Goal: Task Accomplishment & Management: Use online tool/utility

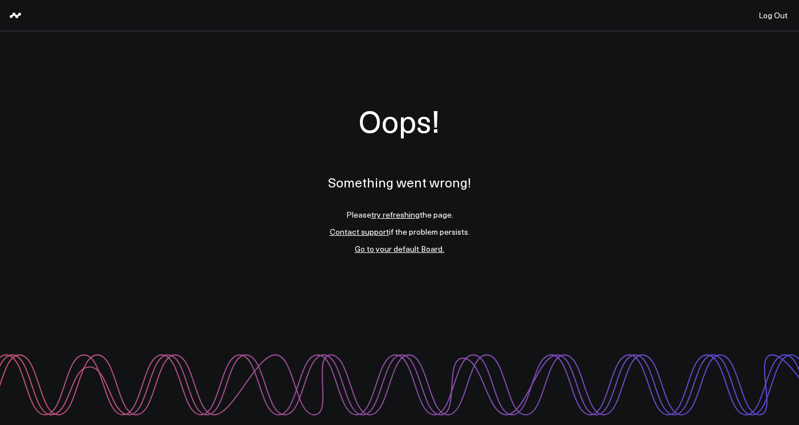
click at [406, 216] on link "try refreshing" at bounding box center [395, 214] width 48 height 11
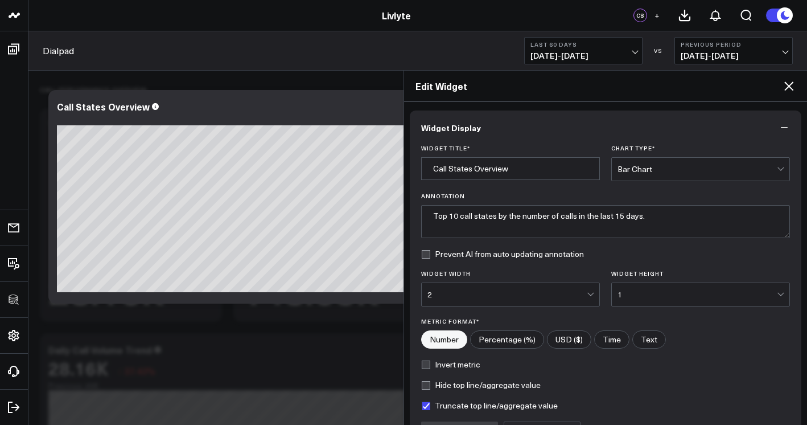
click at [783, 90] on icon at bounding box center [789, 86] width 14 height 14
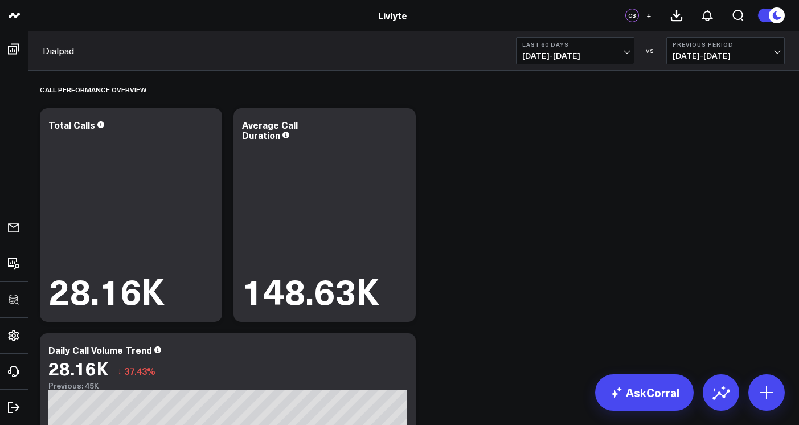
click at [608, 65] on div "Dialpad Last 60 Days 08/03/25 - 10/01/25 VS Previous Period 06/04/25 - 08/02/25" at bounding box center [413, 50] width 770 height 39
click at [609, 60] on span "08/03/25 - 10/01/25" at bounding box center [575, 55] width 106 height 9
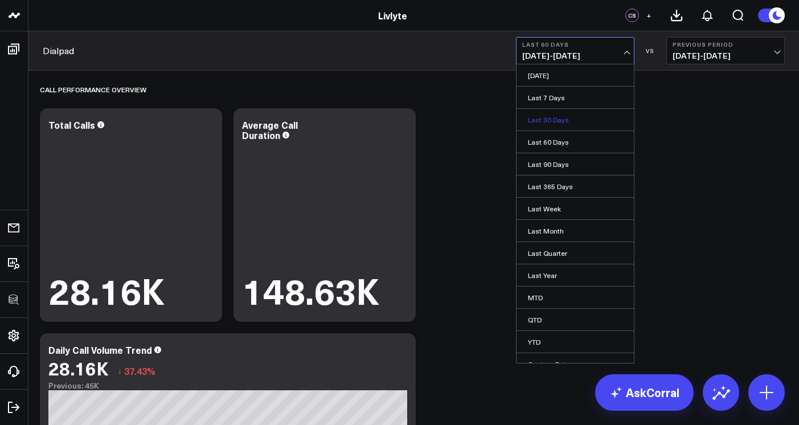
click at [581, 118] on link "Last 30 Days" at bounding box center [574, 120] width 117 height 22
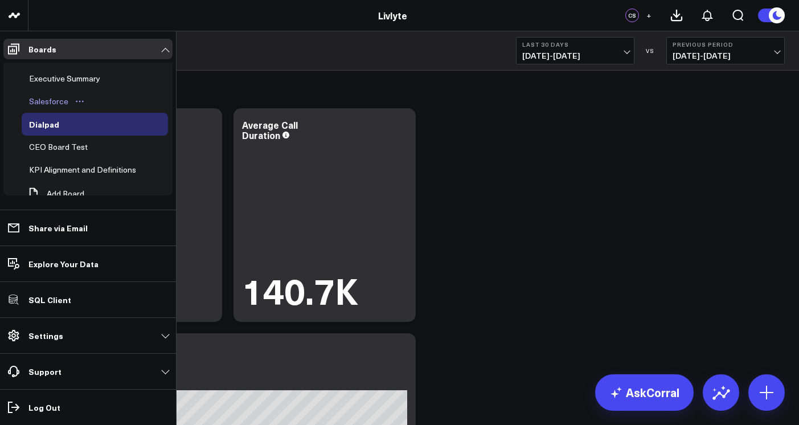
click at [53, 102] on div "Salesforce" at bounding box center [48, 101] width 45 height 14
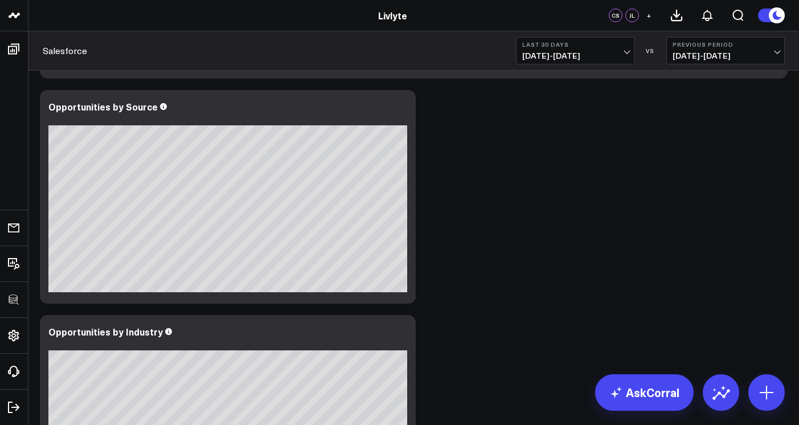
scroll to position [245, 0]
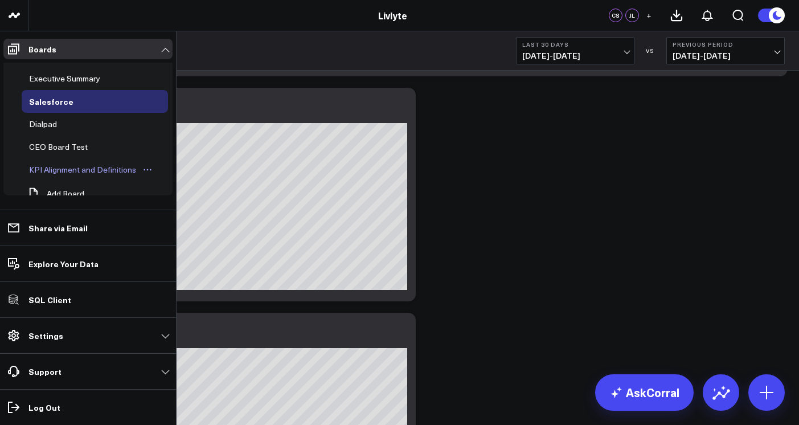
click at [52, 168] on div "KPI Alignment and Definitions" at bounding box center [82, 170] width 113 height 14
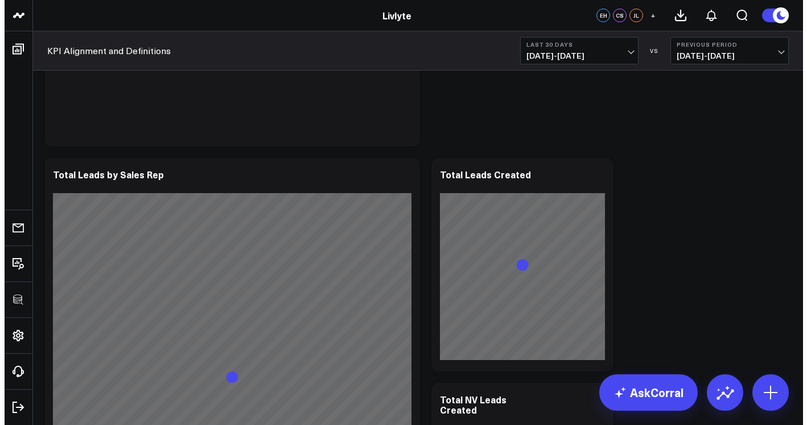
scroll to position [1733, 0]
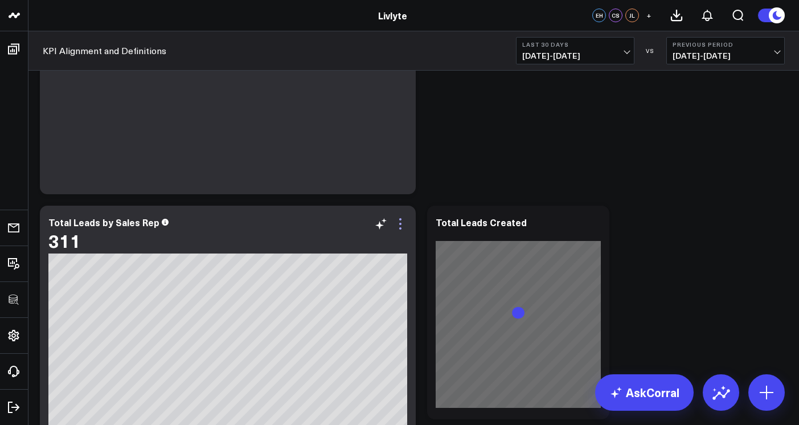
click at [404, 223] on icon at bounding box center [400, 224] width 14 height 14
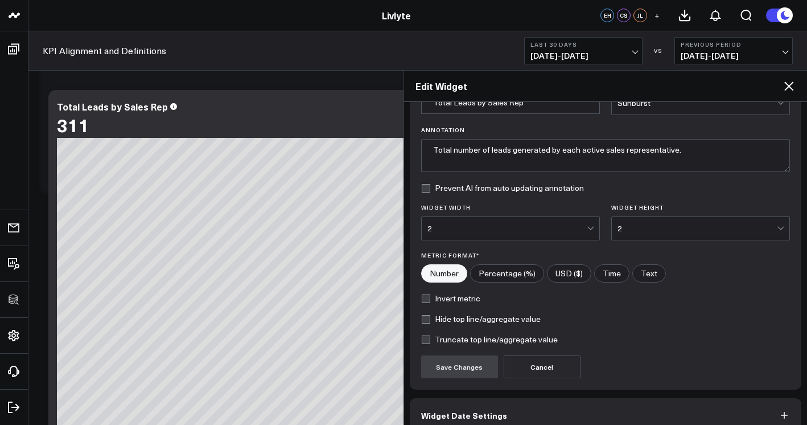
scroll to position [125, 0]
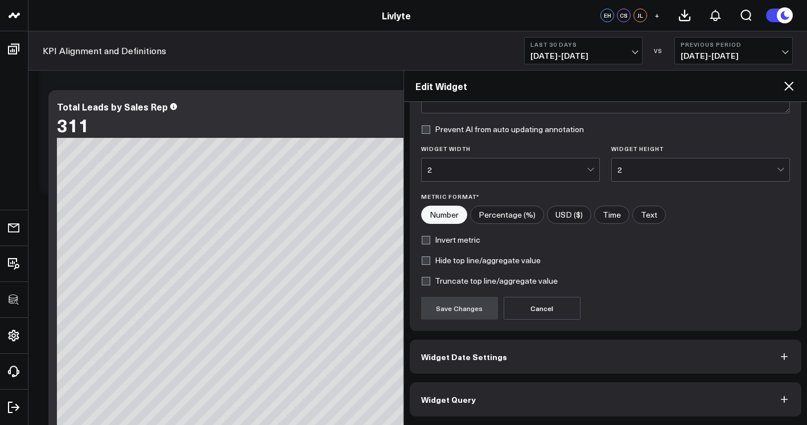
click at [539, 382] on button "Widget Query" at bounding box center [606, 399] width 392 height 34
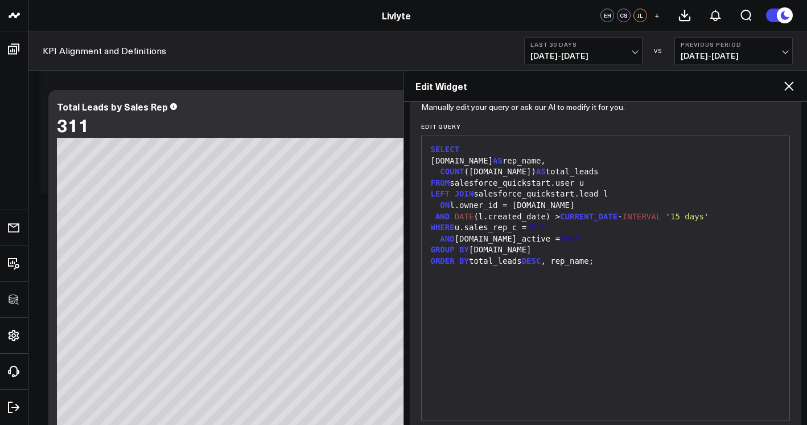
click at [560, 336] on div "SELECT u.name AS rep_name, COUNT (l.id) AS total_leads FROM salesforce_quicksta…" at bounding box center [605, 278] width 357 height 272
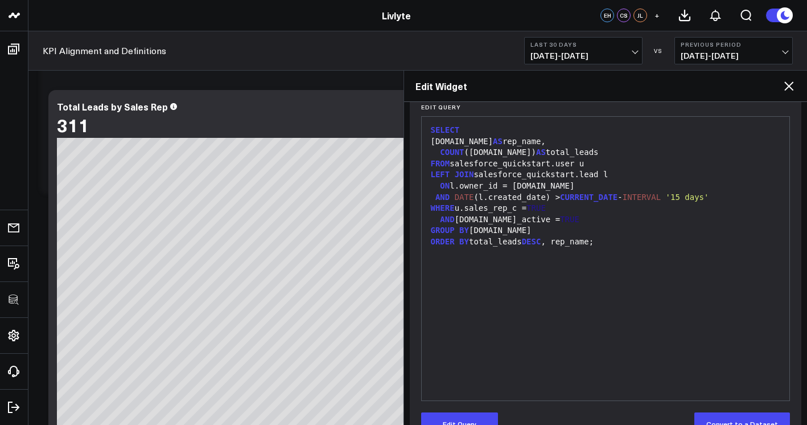
scroll to position [174, 0]
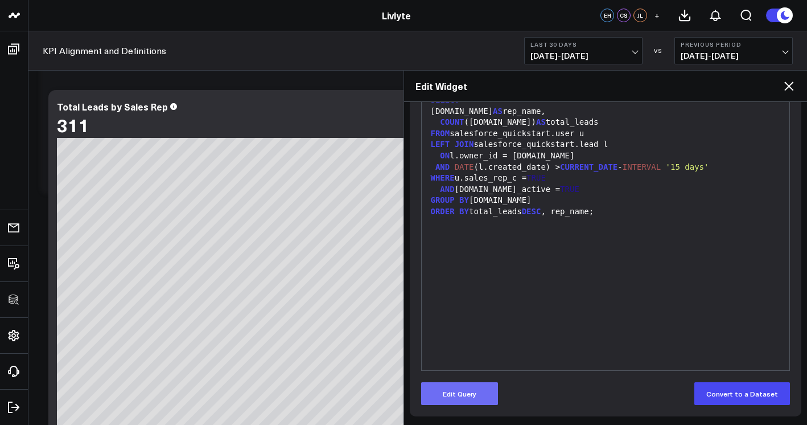
click at [462, 389] on button "Edit Query" at bounding box center [459, 393] width 77 height 23
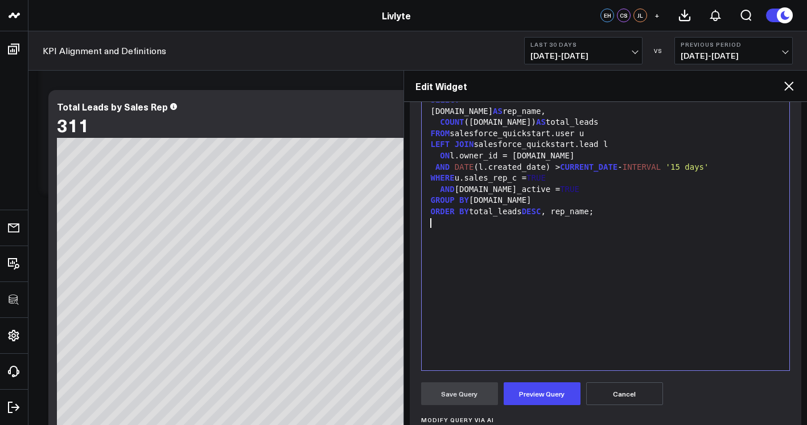
click at [537, 307] on div "SELECT u.name AS rep_name, COUNT (l.id) AS total_leads FROM salesforce_quicksta…" at bounding box center [605, 228] width 357 height 272
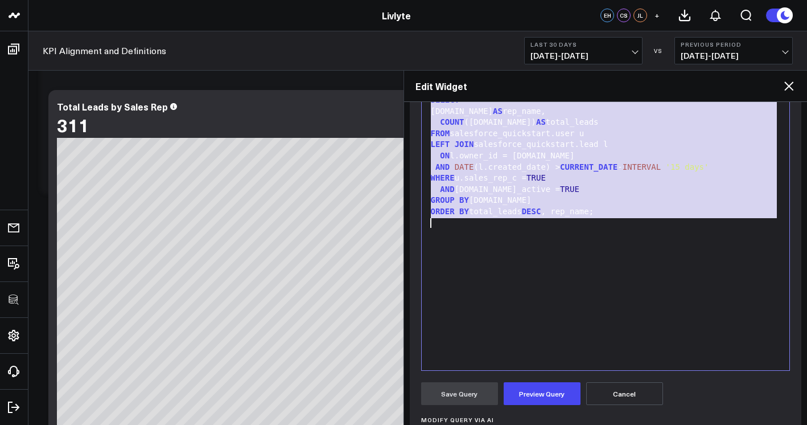
copy div "SELECT u.name AS rep_name, COUNT (l.id) AS total_leads FROM salesforce_quicksta…"
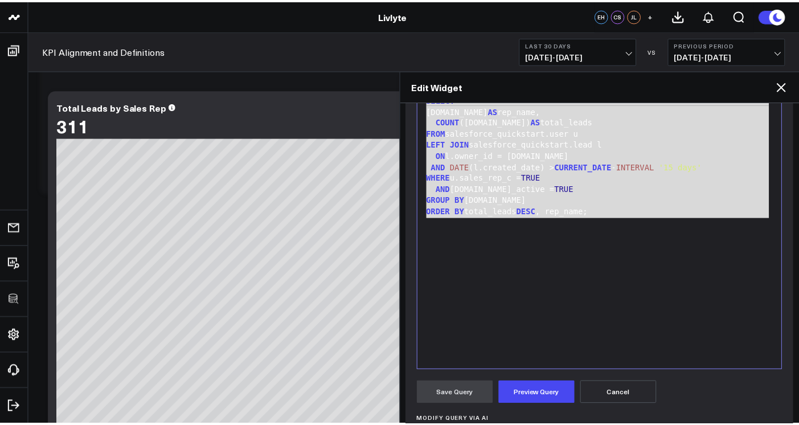
scroll to position [0, 0]
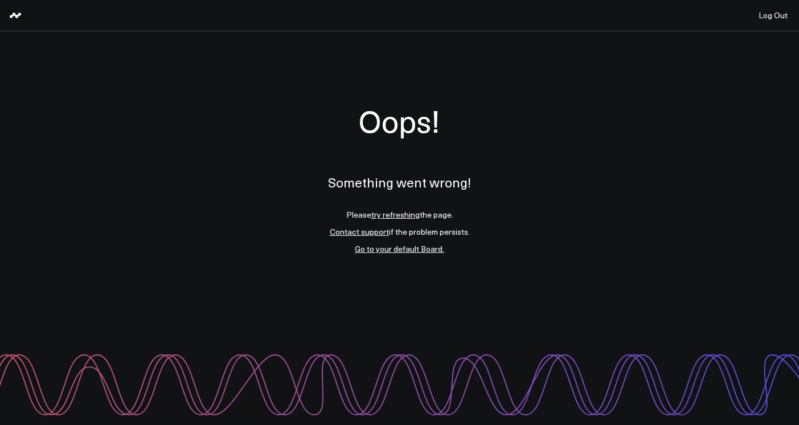
click at [398, 215] on link "try refreshing" at bounding box center [395, 214] width 48 height 11
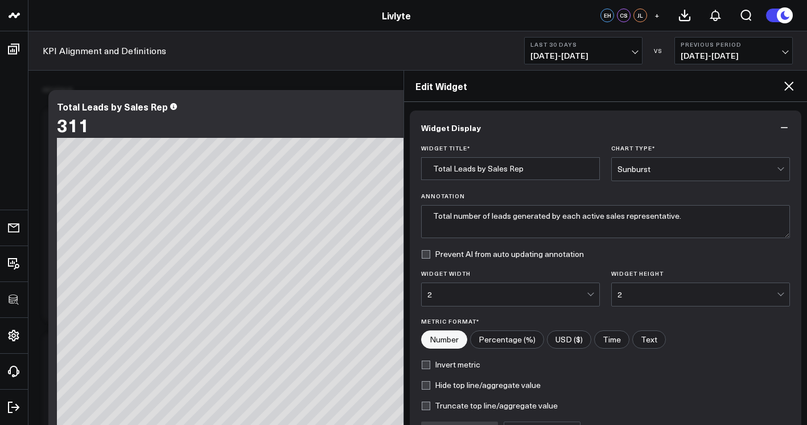
click at [787, 90] on icon at bounding box center [789, 86] width 14 height 14
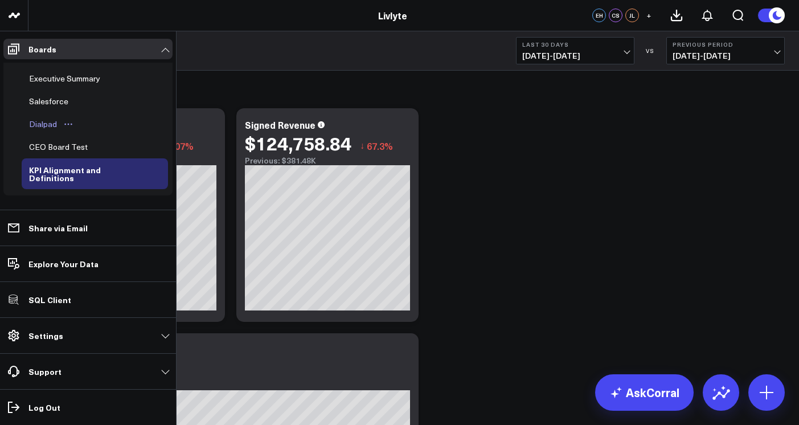
click at [51, 125] on div "Dialpad" at bounding box center [43, 124] width 34 height 14
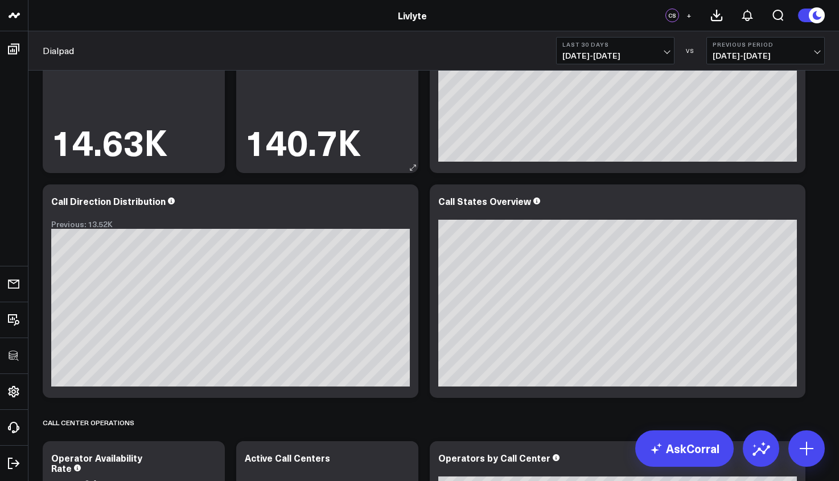
scroll to position [178, 0]
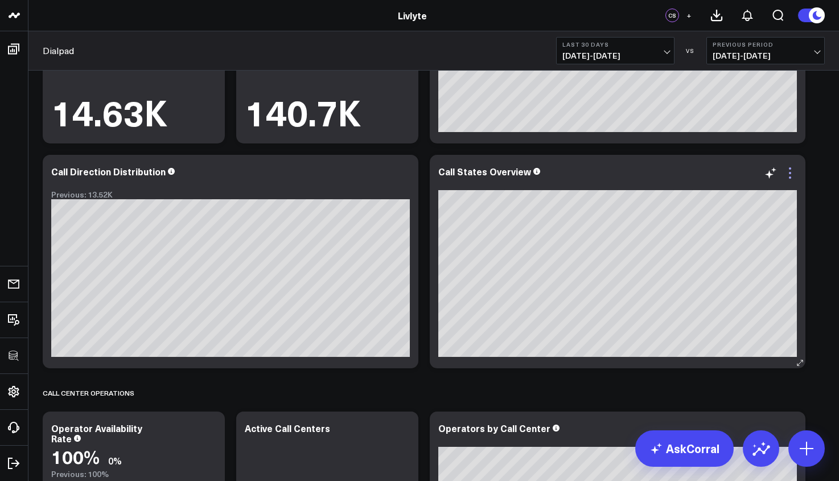
click at [790, 176] on icon at bounding box center [790, 177] width 2 height 2
click at [594, 396] on div "Call Center Operations" at bounding box center [434, 393] width 782 height 26
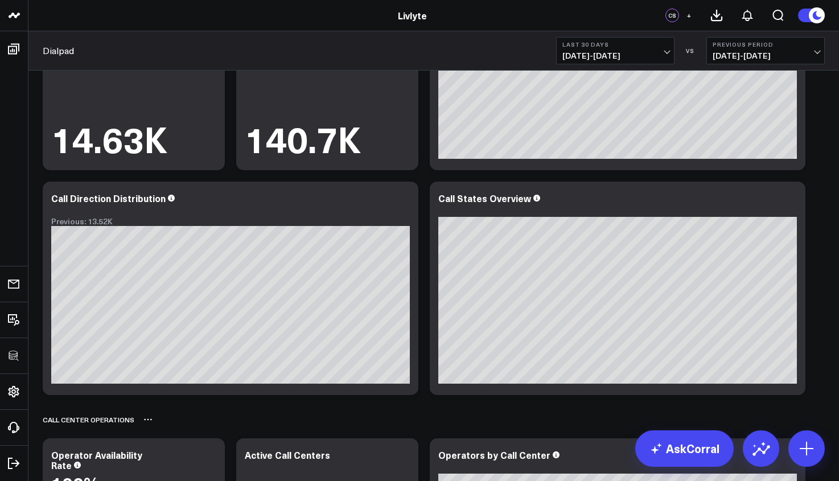
scroll to position [158, 0]
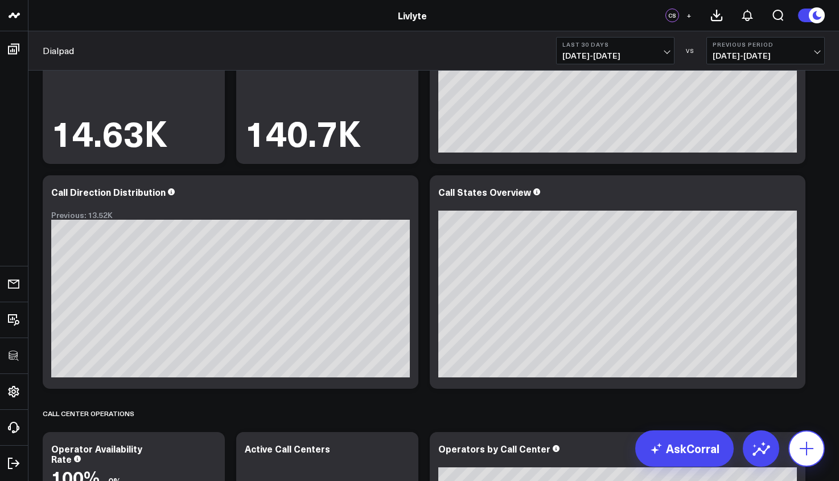
click at [798, 424] on icon at bounding box center [806, 448] width 18 height 18
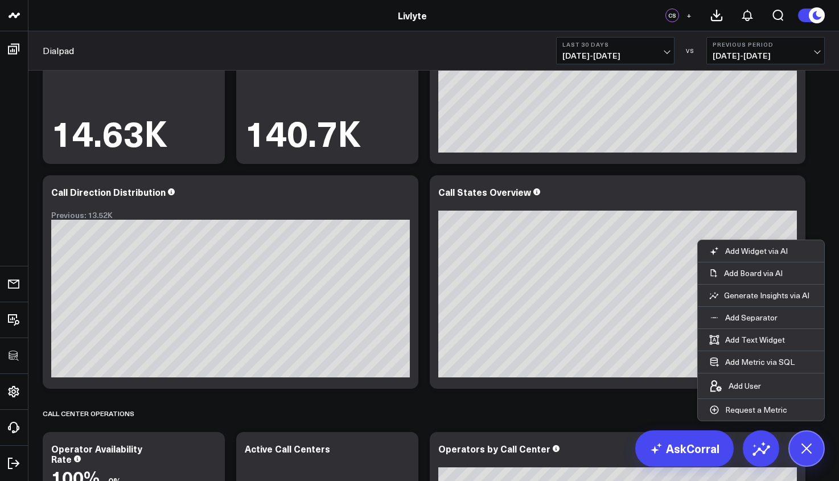
click at [786, 189] on icon at bounding box center [790, 194] width 14 height 14
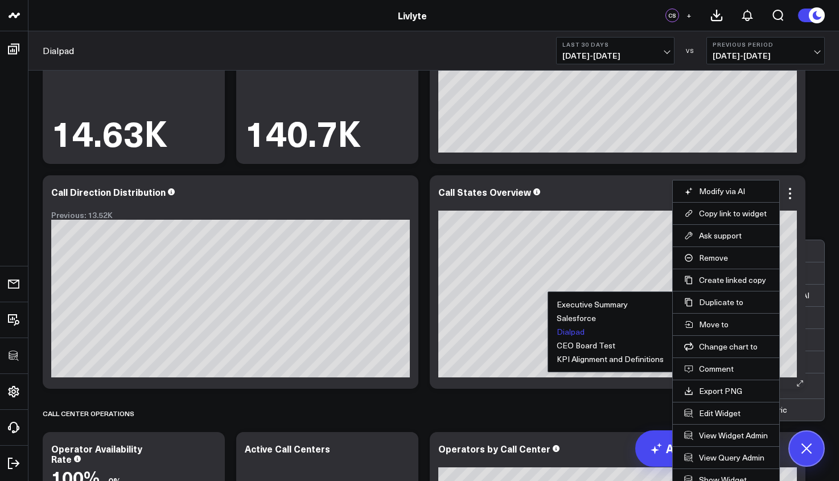
click at [574, 335] on button "Dialpad" at bounding box center [571, 332] width 28 height 8
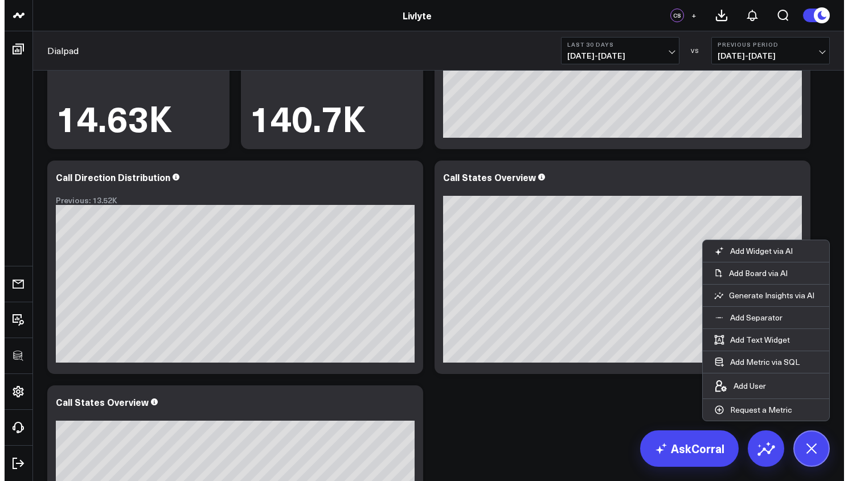
scroll to position [358, 0]
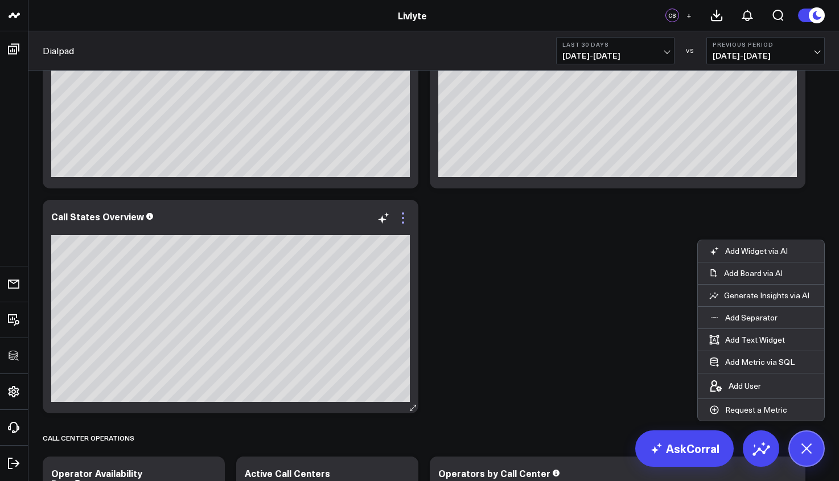
click at [404, 219] on icon at bounding box center [403, 218] width 14 height 14
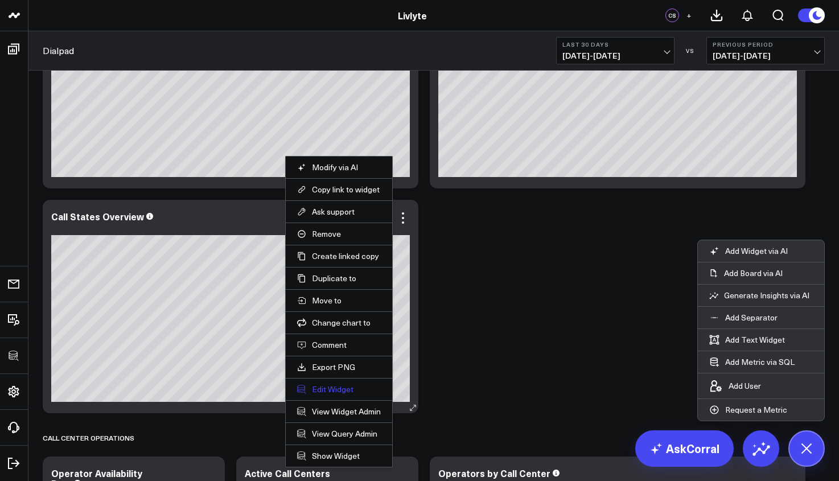
click at [339, 386] on button "Edit Widget" at bounding box center [339, 389] width 84 height 10
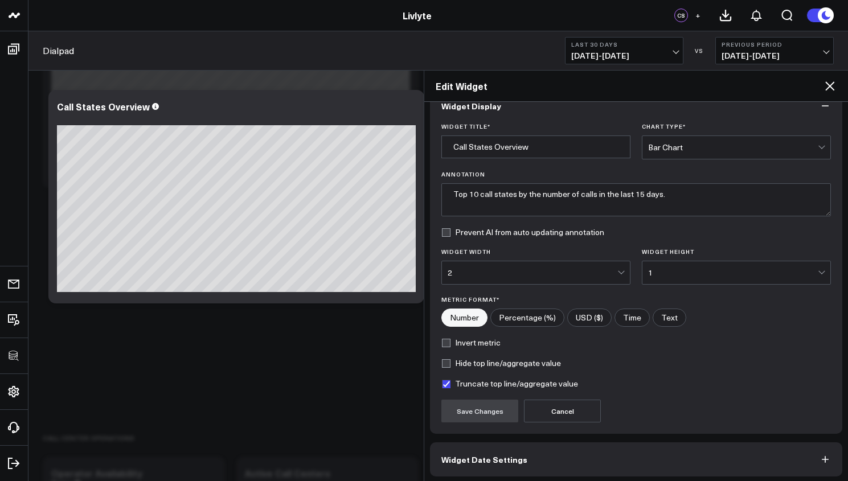
scroll to position [68, 0]
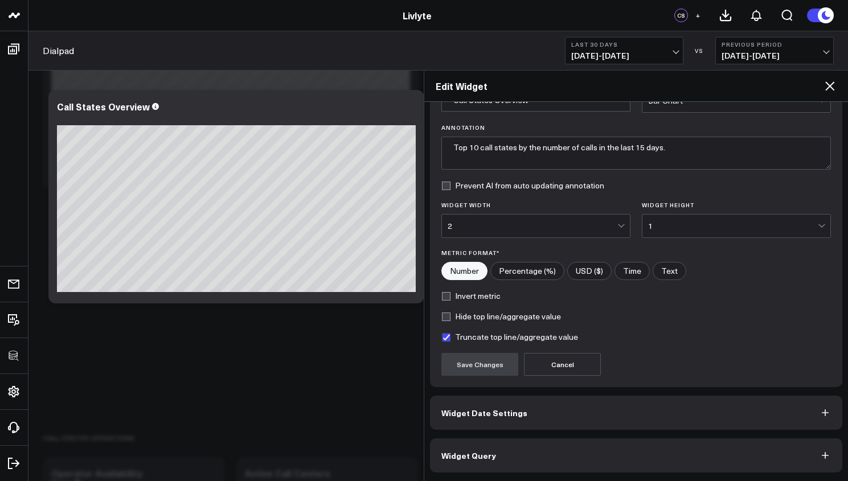
click at [570, 424] on button "Widget Query" at bounding box center [636, 455] width 412 height 34
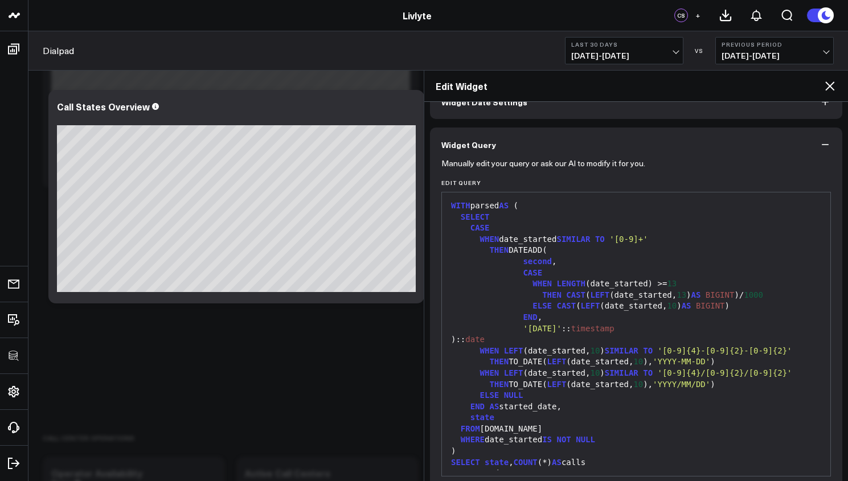
click at [571, 413] on div "state" at bounding box center [635, 417] width 377 height 11
click at [563, 401] on div "END AS started_date," at bounding box center [635, 406] width 377 height 11
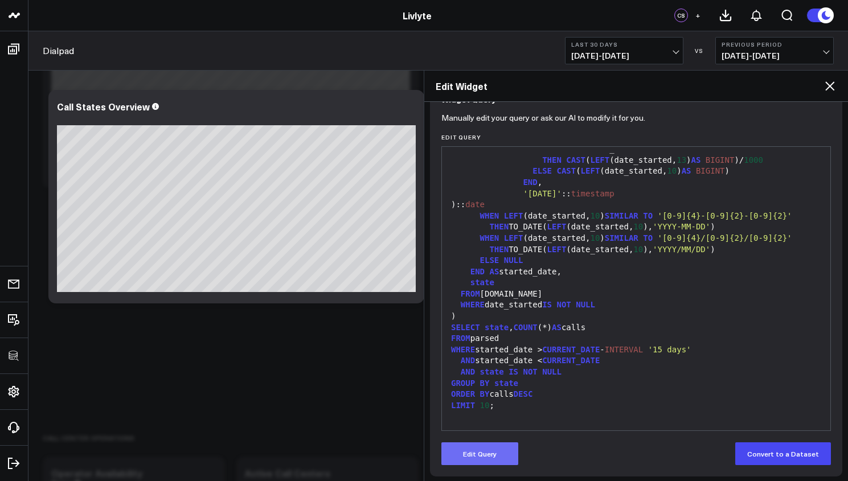
scroll to position [118, 0]
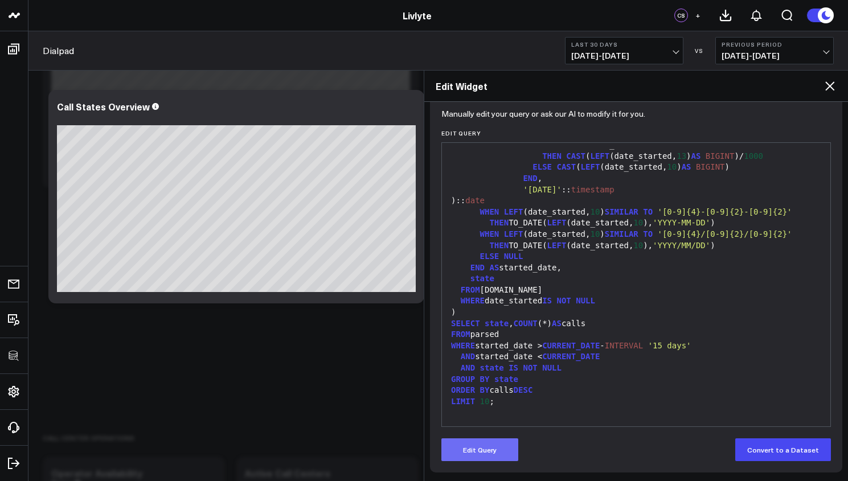
click at [484, 424] on button "Edit Query" at bounding box center [479, 449] width 77 height 23
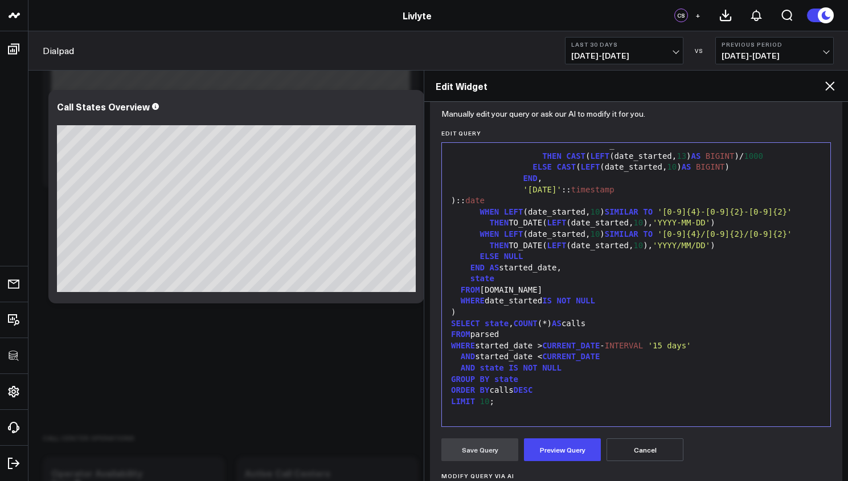
click at [533, 385] on span "DESC" at bounding box center [522, 389] width 19 height 9
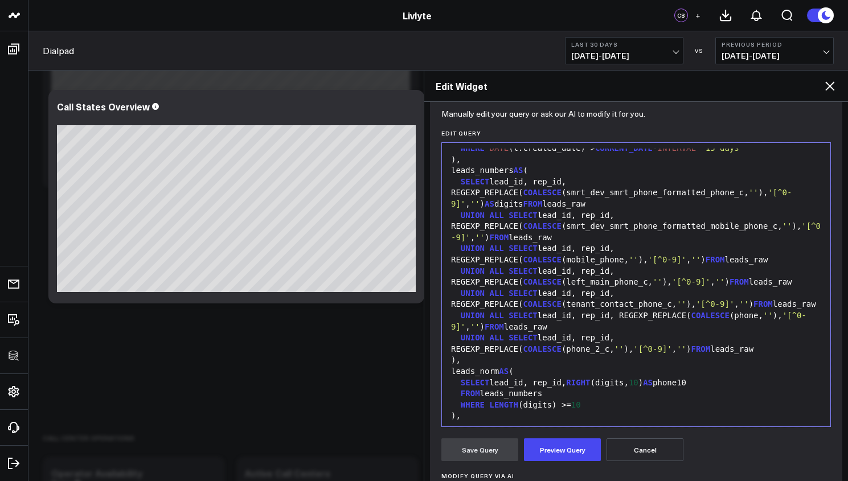
scroll to position [0, 0]
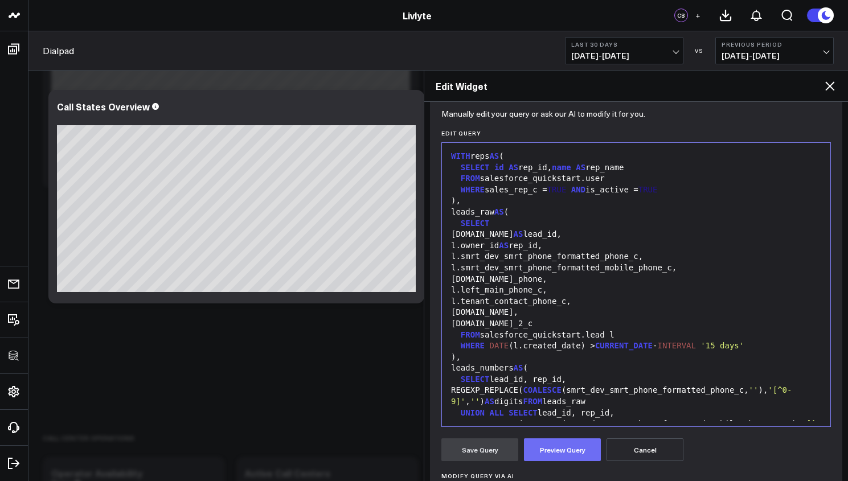
click at [557, 424] on button "Preview Query" at bounding box center [562, 449] width 77 height 23
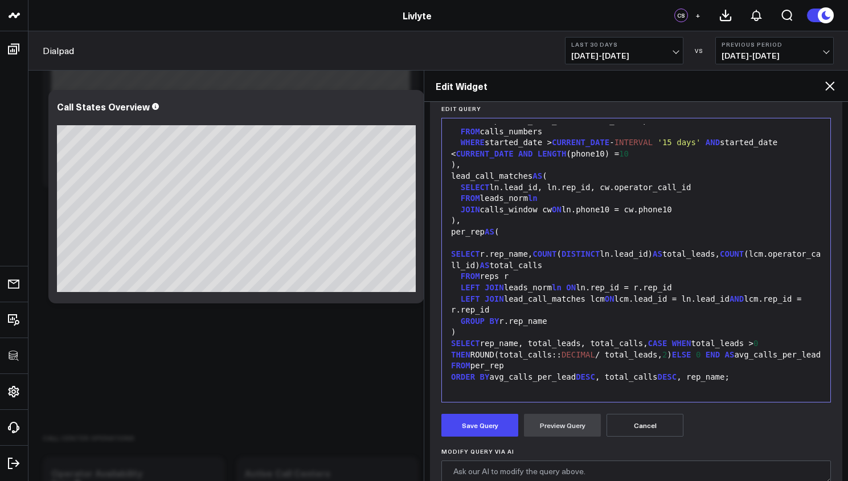
scroll to position [222, 0]
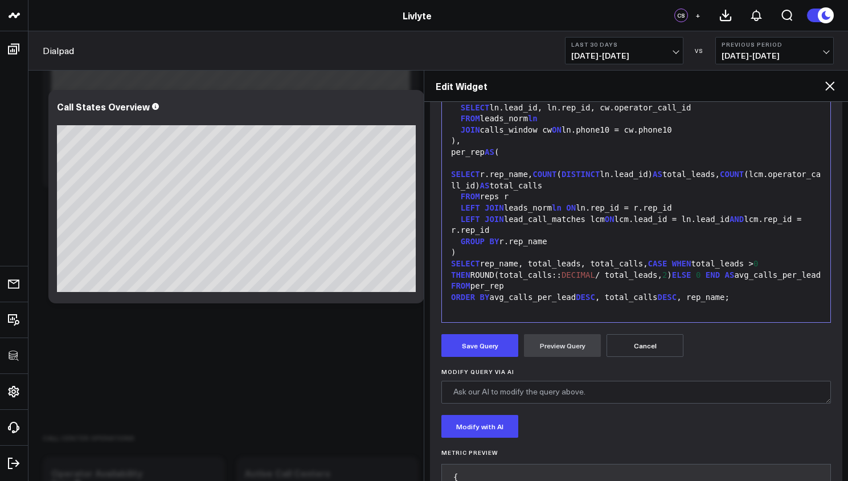
click at [496, 357] on form "Manually edit your query or ask our AI to modify it for you. Edit Query 99 1 2 …" at bounding box center [635, 432] width 389 height 849
click at [496, 353] on button "Save Query" at bounding box center [479, 345] width 77 height 23
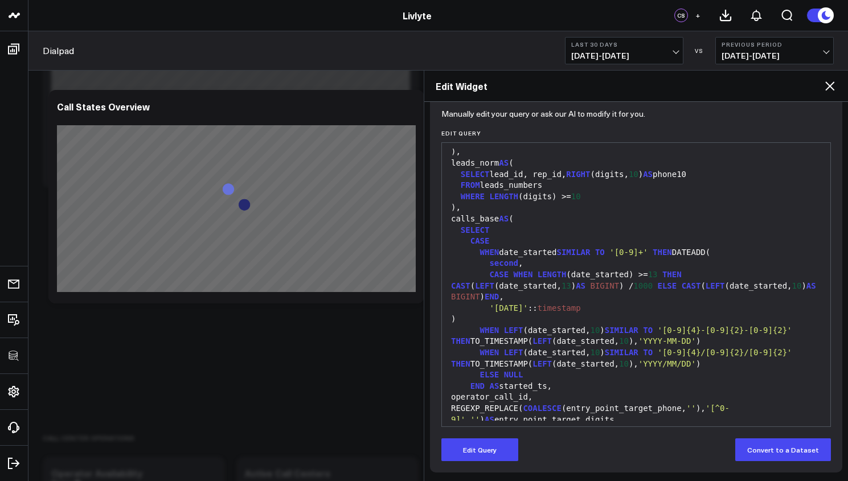
scroll to position [75, 0]
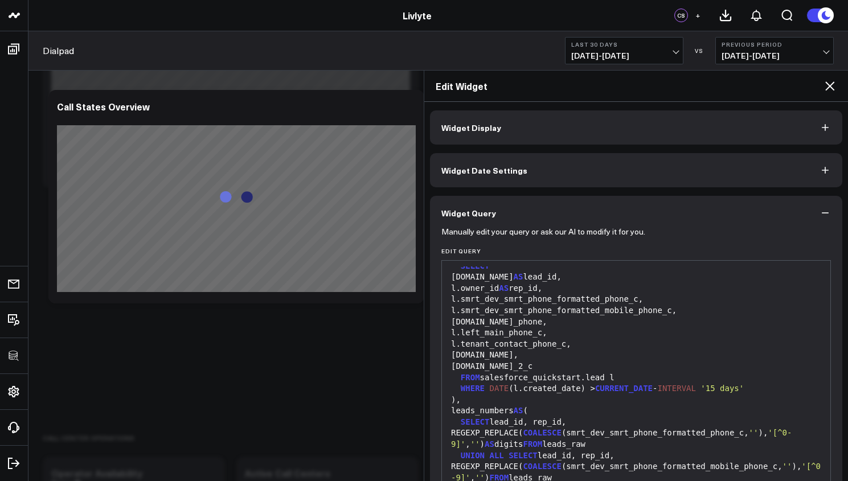
click at [651, 141] on button "Widget Display" at bounding box center [636, 127] width 412 height 34
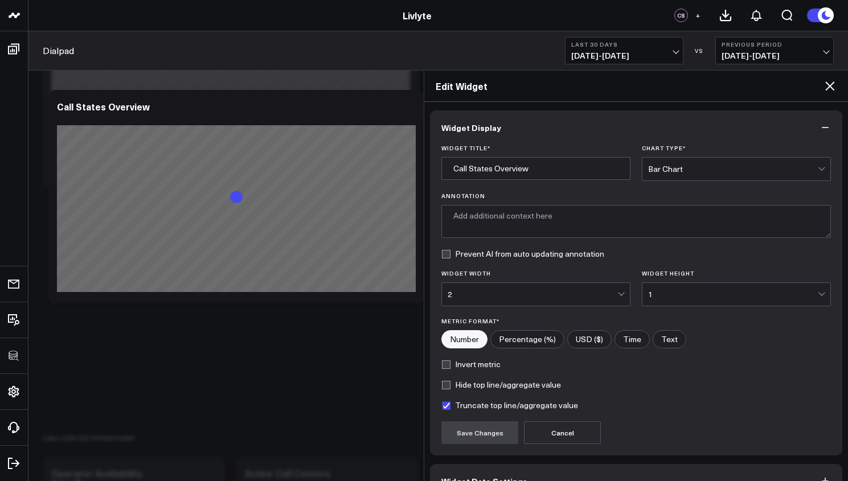
type textarea "Average number of calls per lead by sales representative, highlighting engageme…"
click at [669, 168] on div "Bar Chart" at bounding box center [733, 169] width 170 height 9
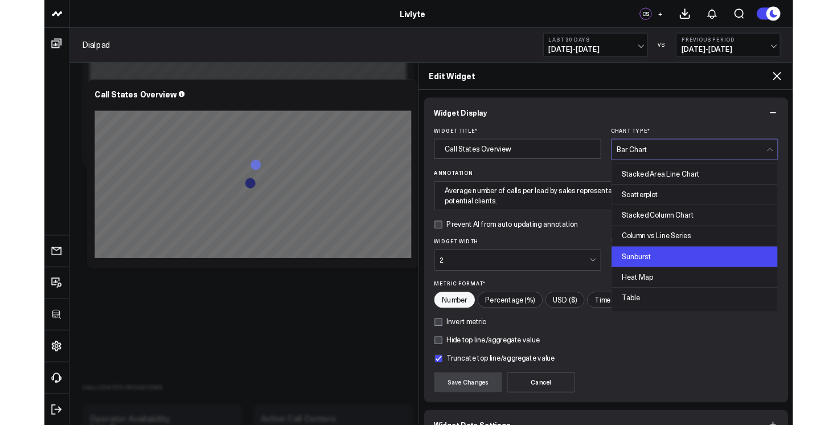
scroll to position [459, 0]
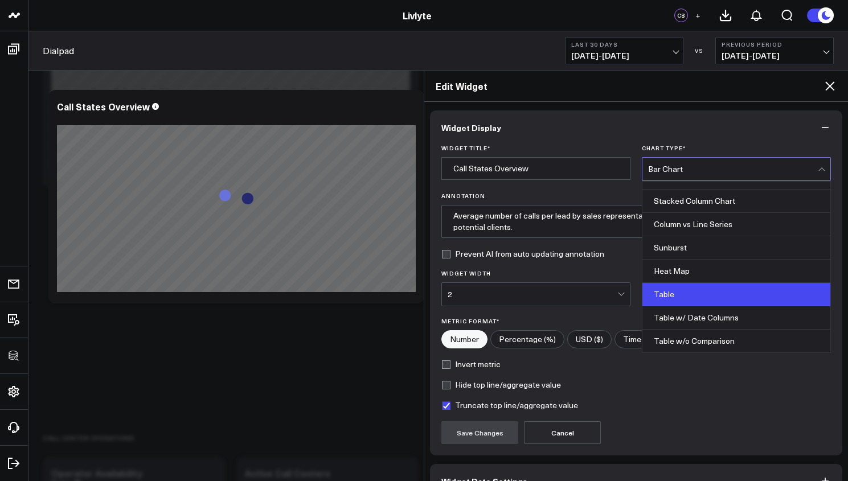
click at [687, 291] on div "Table" at bounding box center [736, 294] width 188 height 23
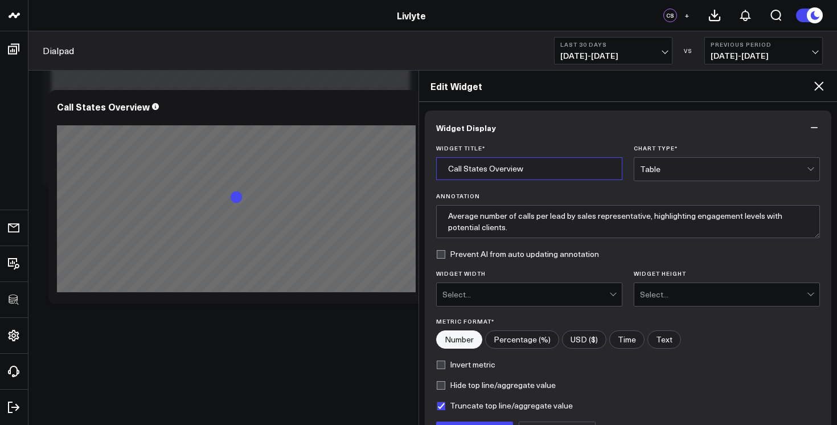
click at [534, 161] on input "Call States Overview" at bounding box center [529, 168] width 186 height 23
click at [534, 162] on input "Call States Overview" at bounding box center [529, 168] width 186 height 23
click at [534, 163] on input "Call States Overview" at bounding box center [529, 168] width 186 height 23
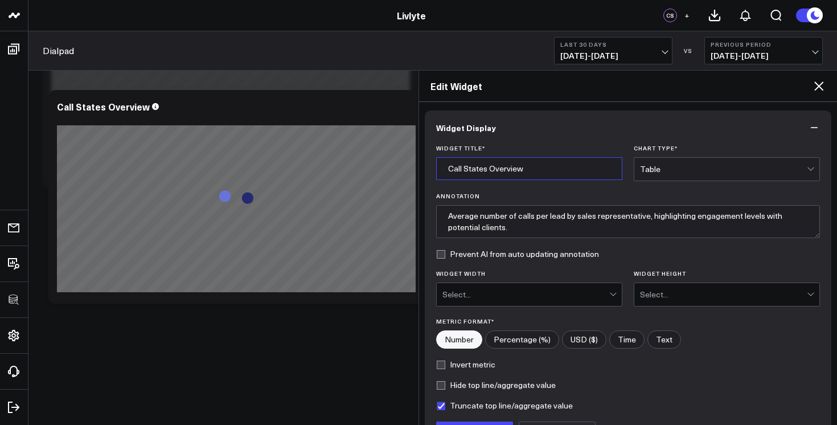
click at [534, 164] on input "Call States Overview" at bounding box center [529, 168] width 186 height 23
click at [534, 165] on input "Call States Overview" at bounding box center [529, 168] width 186 height 23
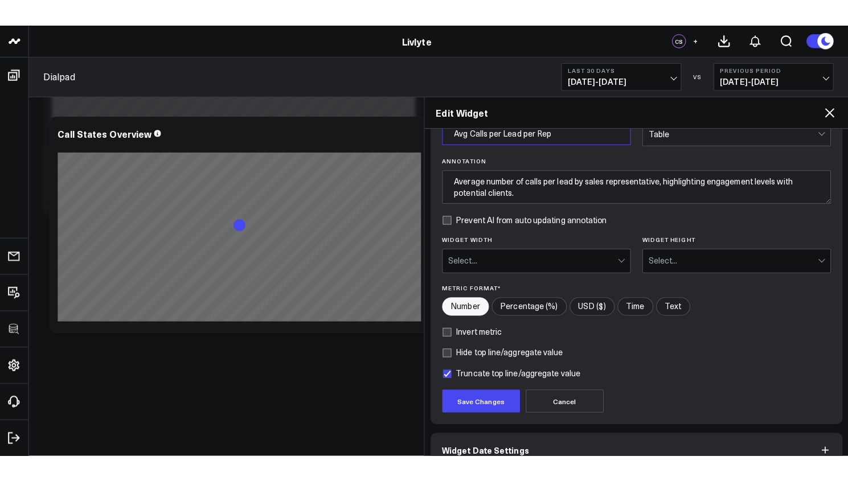
scroll to position [109, 0]
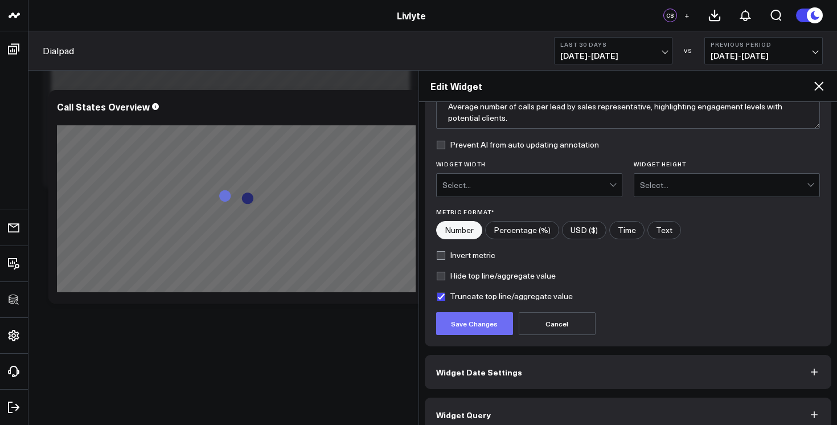
type input "Avg Calls per Lead per Rep"
click at [477, 320] on button "Save Changes" at bounding box center [474, 323] width 77 height 23
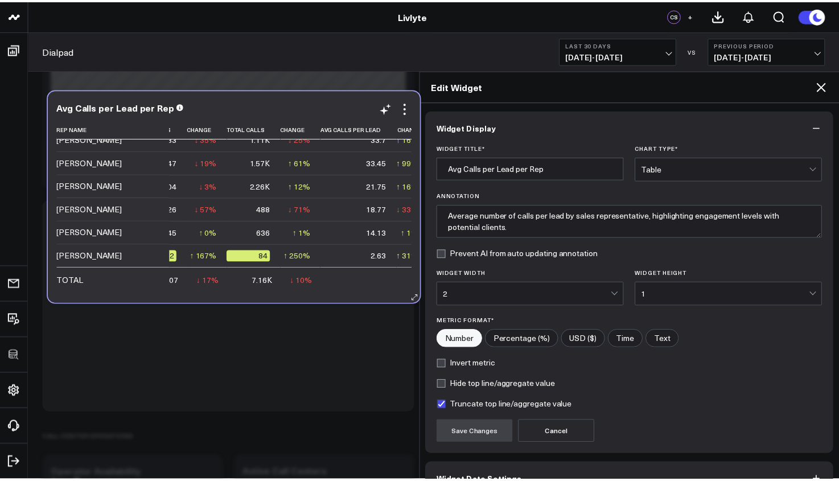
scroll to position [40, 56]
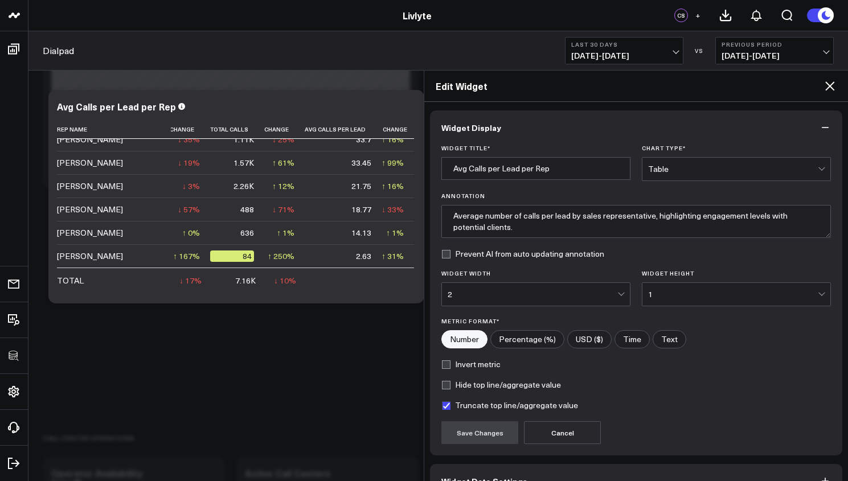
click at [798, 77] on div "Edit Widget" at bounding box center [635, 86] width 423 height 31
click at [798, 83] on icon at bounding box center [829, 85] width 9 height 9
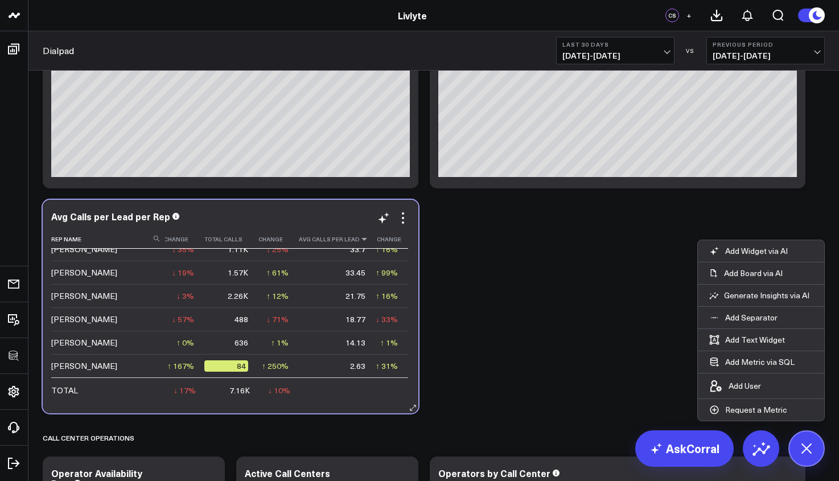
click at [360, 240] on icon at bounding box center [364, 239] width 9 height 7
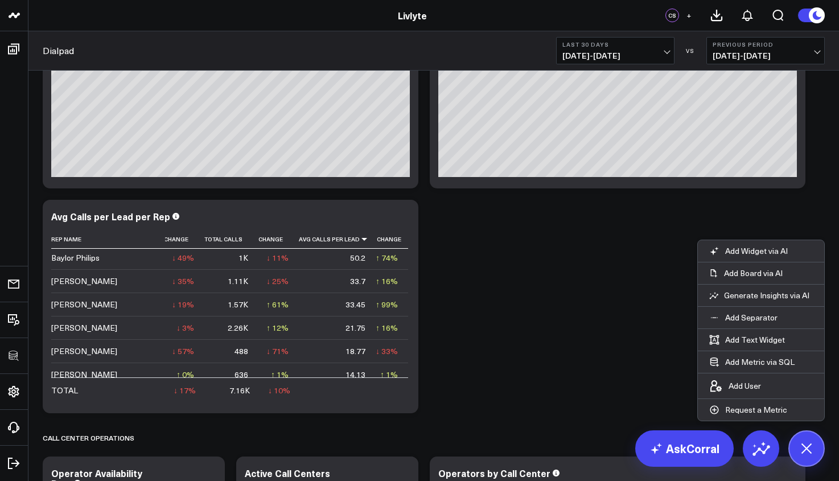
scroll to position [0, 56]
click at [611, 55] on span "09/02/25 - 10/01/25" at bounding box center [615, 55] width 106 height 9
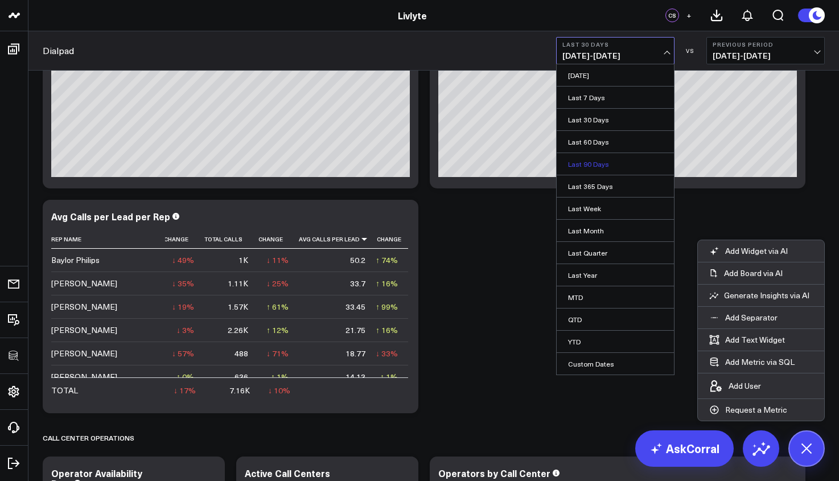
click at [603, 168] on link "Last 90 Days" at bounding box center [615, 164] width 117 height 22
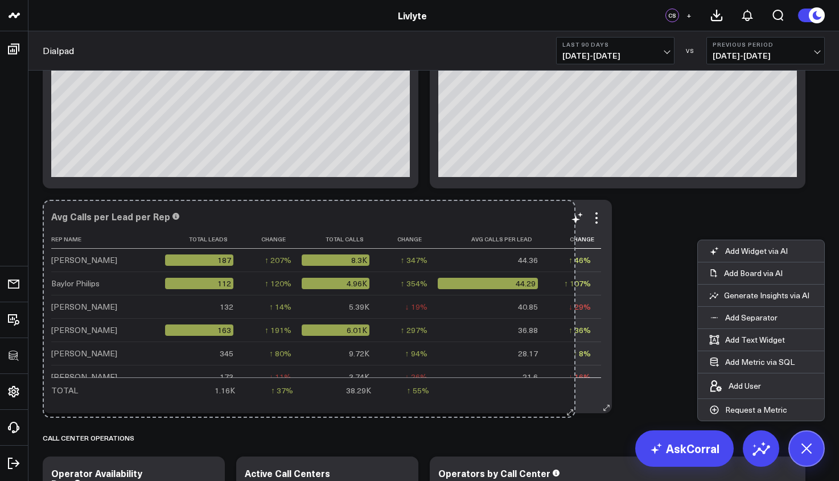
drag, startPoint x: 414, startPoint y: 405, endPoint x: 579, endPoint y: 409, distance: 165.1
click at [579, 409] on div "Avg Calls per Lead per Rep Rep Name Total Leads Change Total Calls Change Avg C…" at bounding box center [327, 306] width 569 height 213
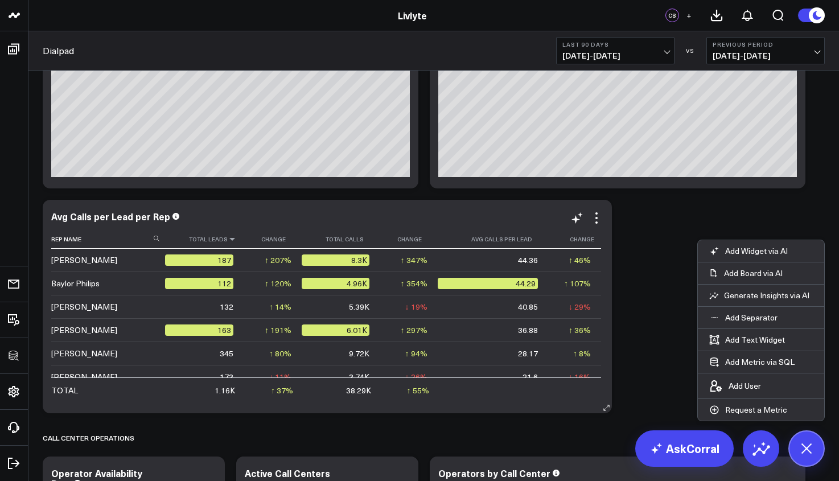
click at [229, 237] on icon at bounding box center [232, 239] width 9 height 7
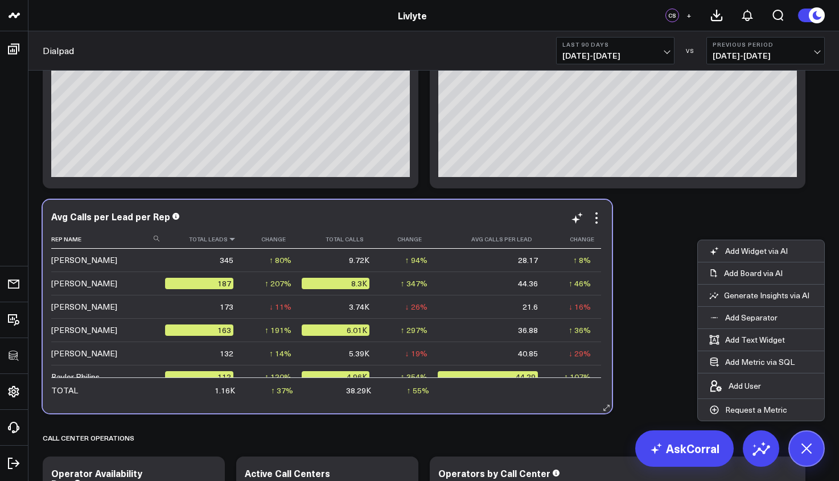
click at [232, 239] on icon at bounding box center [232, 239] width 9 height 7
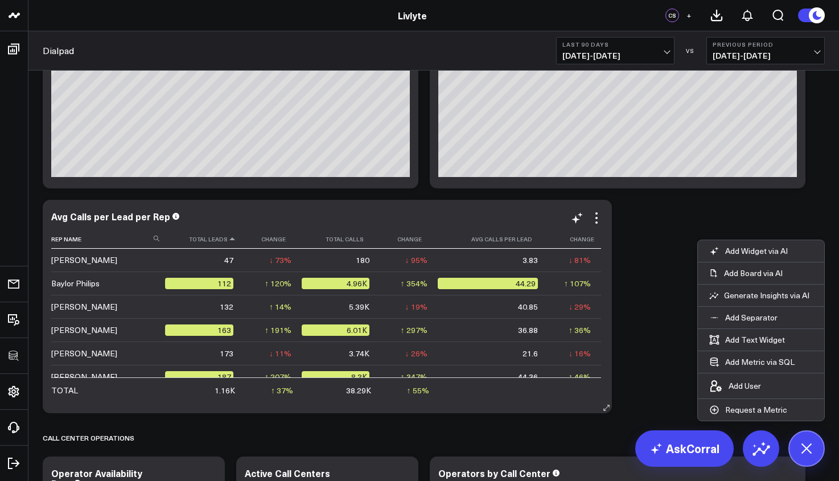
click at [232, 239] on icon at bounding box center [232, 239] width 9 height 7
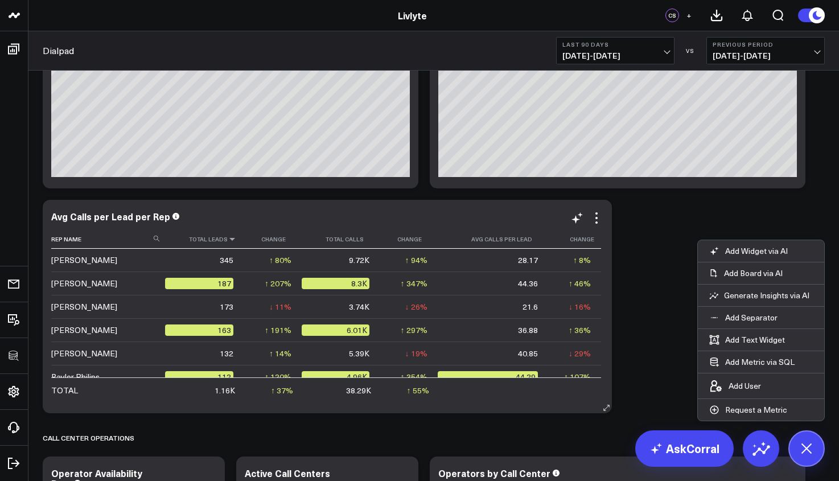
click at [232, 239] on icon at bounding box center [232, 239] width 9 height 7
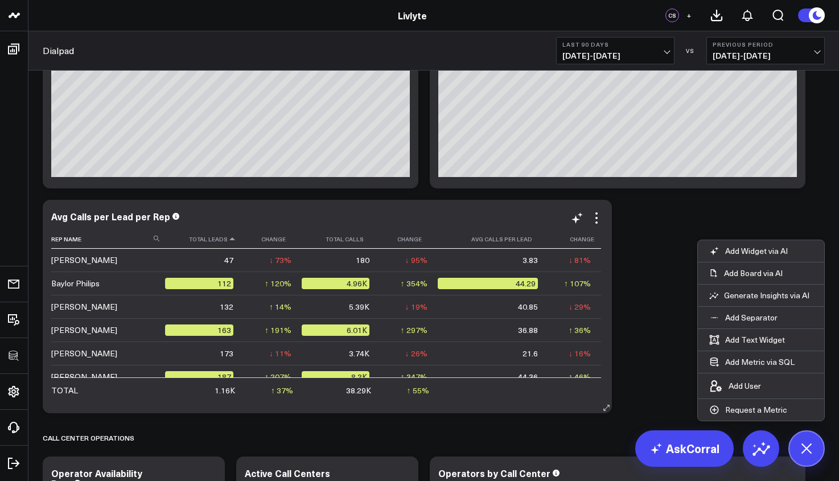
click at [232, 239] on icon at bounding box center [232, 239] width 9 height 7
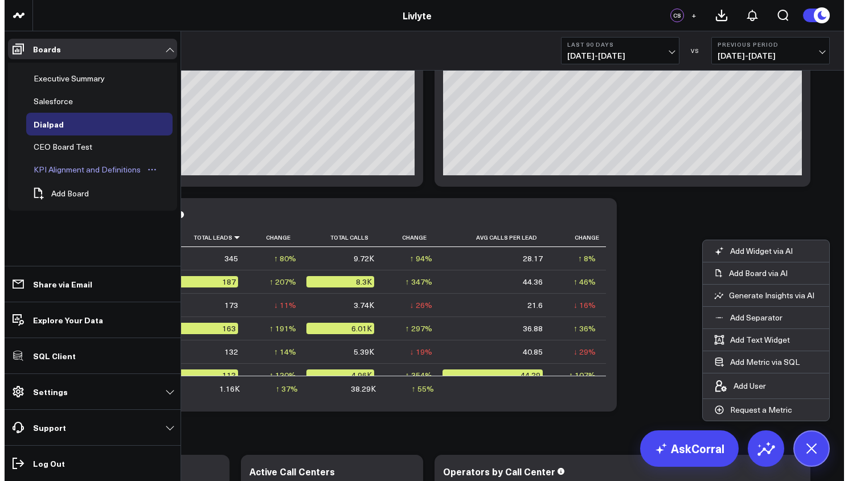
scroll to position [360, 0]
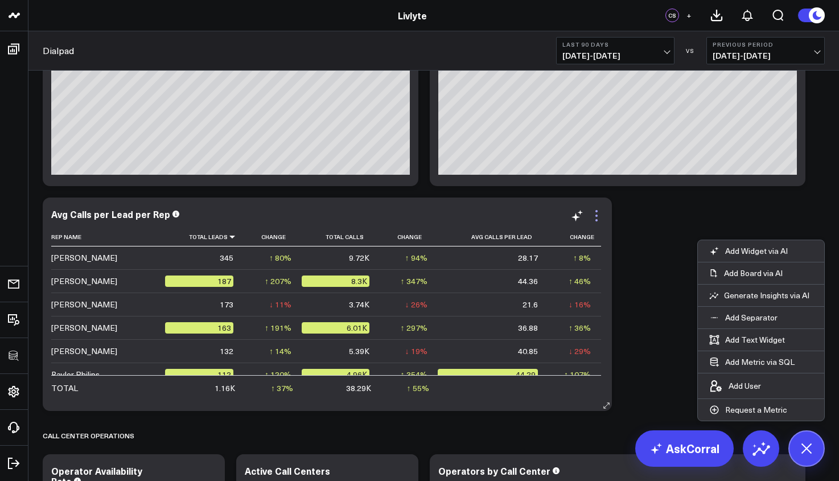
click at [593, 209] on icon at bounding box center [597, 216] width 14 height 14
click at [0, 0] on button "Edit Widget" at bounding box center [0, 0] width 0 height 0
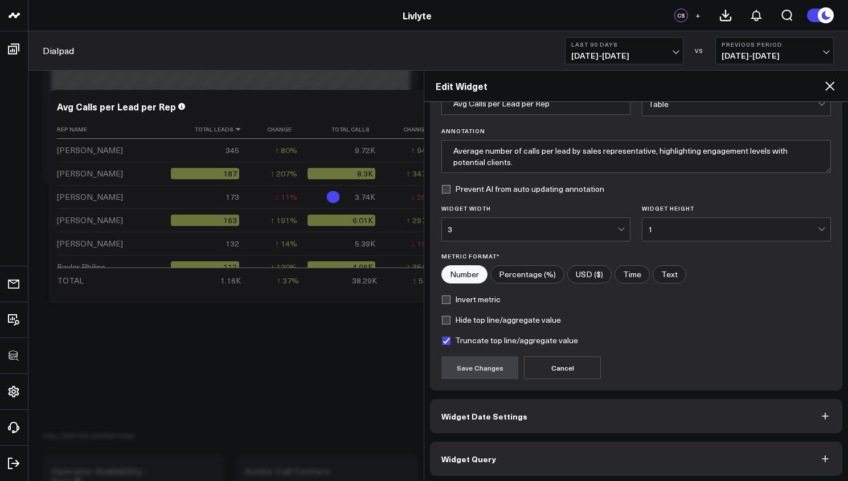
scroll to position [68, 0]
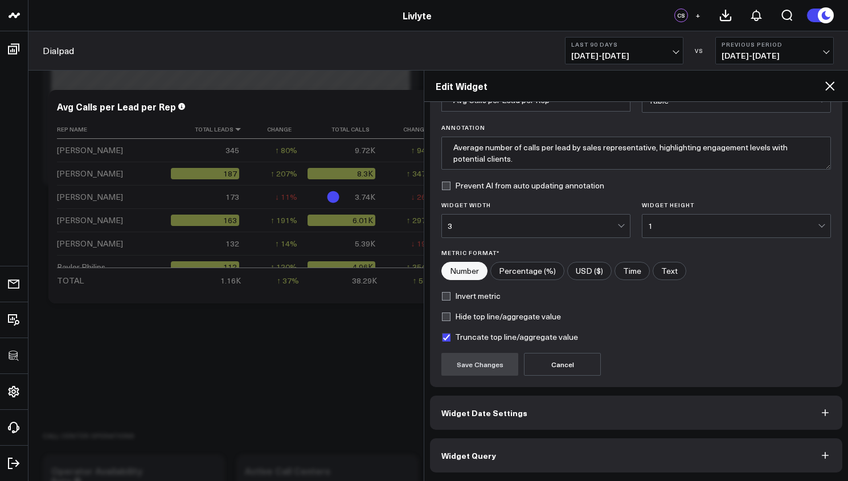
click at [590, 424] on button "Widget Query" at bounding box center [636, 455] width 412 height 34
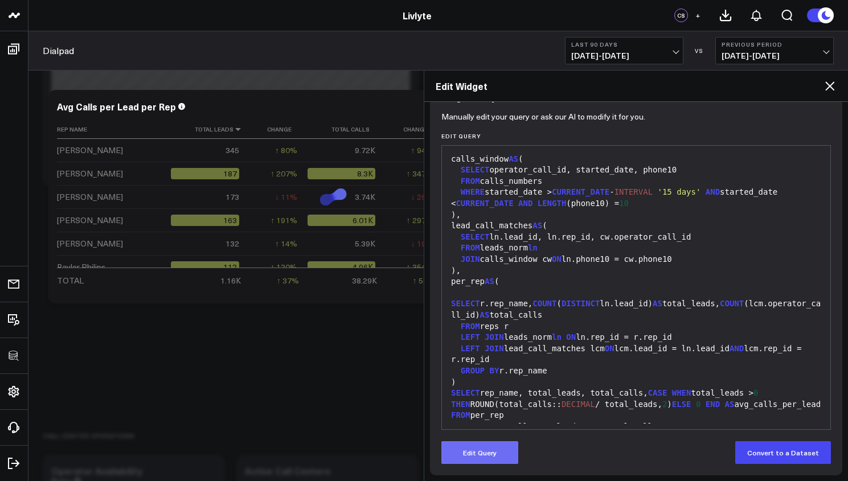
scroll to position [118, 0]
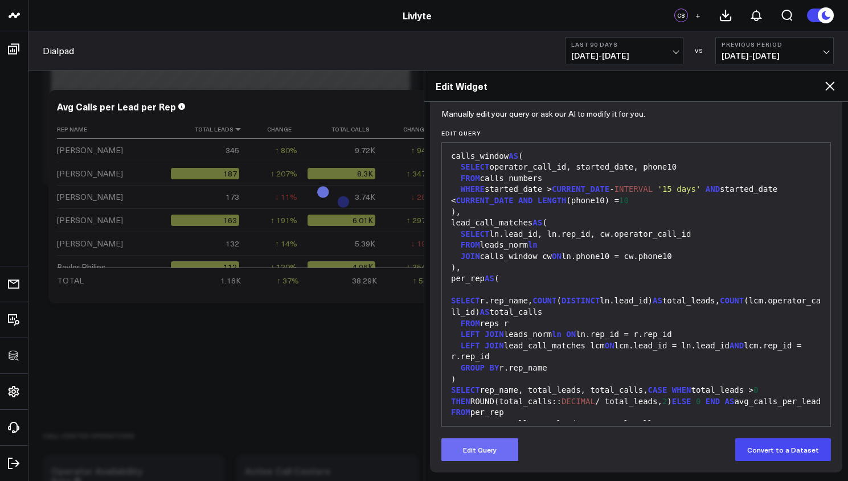
click at [483, 424] on button "Edit Query" at bounding box center [479, 449] width 77 height 23
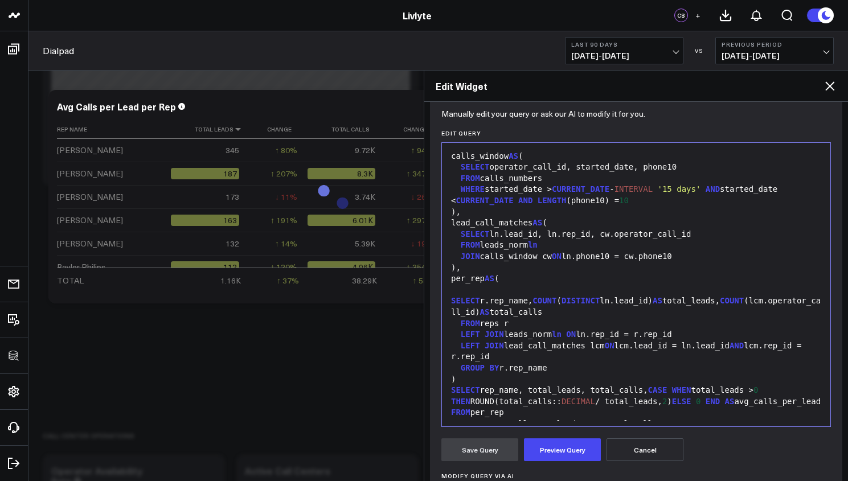
click at [525, 385] on div "SELECT rep_name, total_leads, total_calls, CASE WHEN total_leads > 0 THEN ROUND…" at bounding box center [635, 396] width 377 height 22
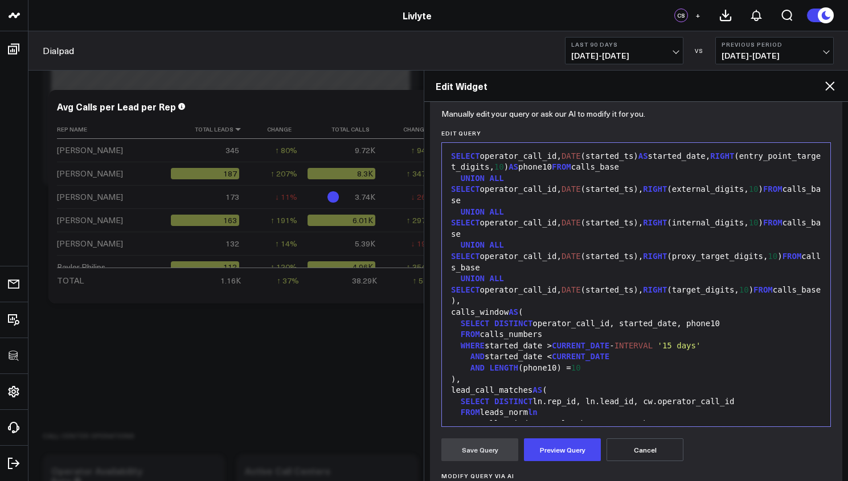
scroll to position [1159, 0]
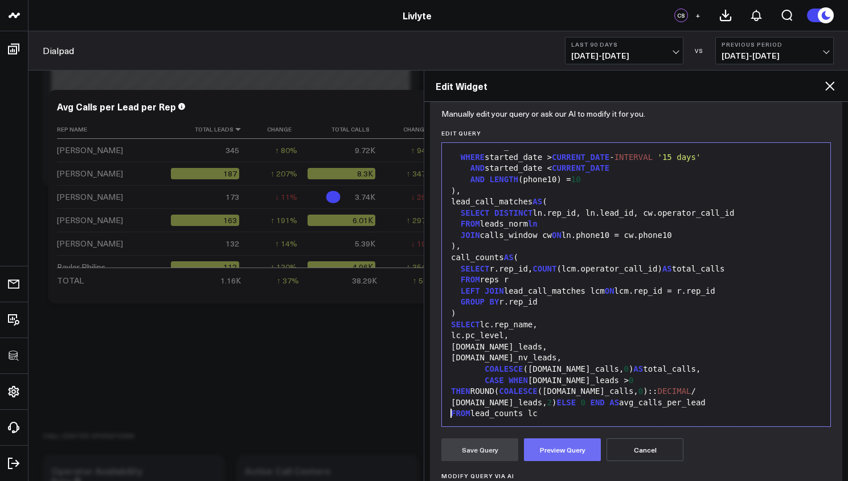
click at [548, 424] on button "Preview Query" at bounding box center [562, 449] width 77 height 23
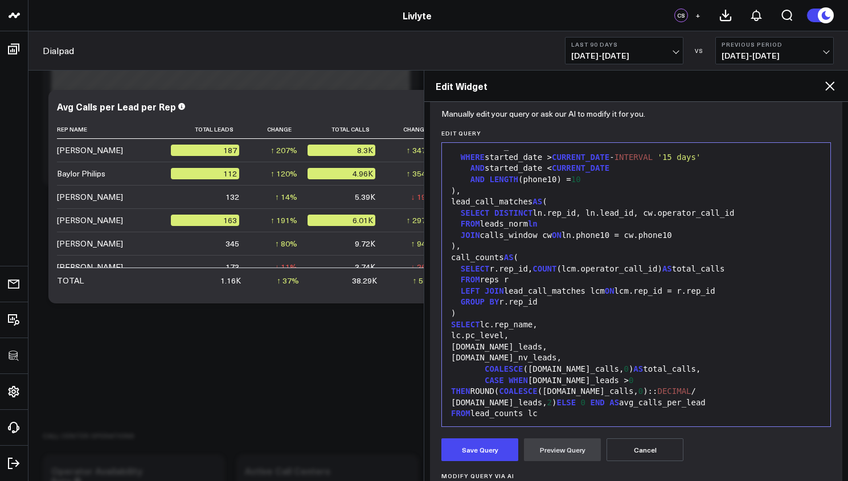
click at [632, 364] on div "COALESCE (cc.total_calls, 0 ) AS total_calls," at bounding box center [635, 369] width 377 height 11
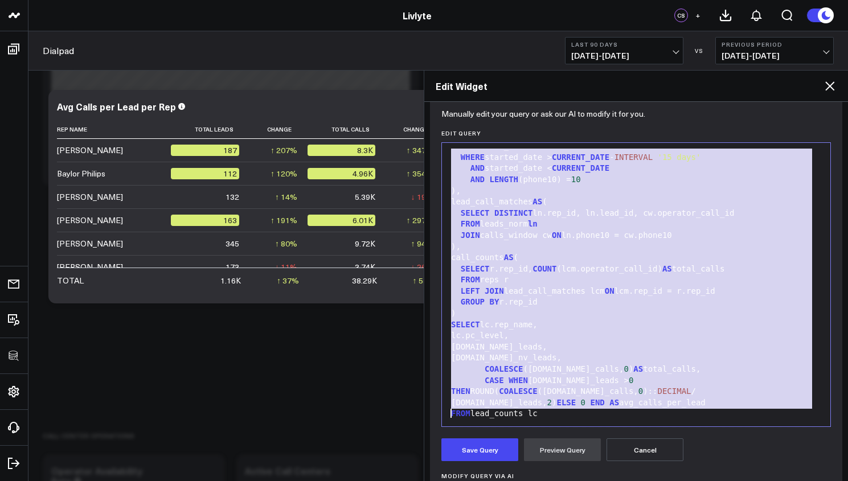
scroll to position [1015, 0]
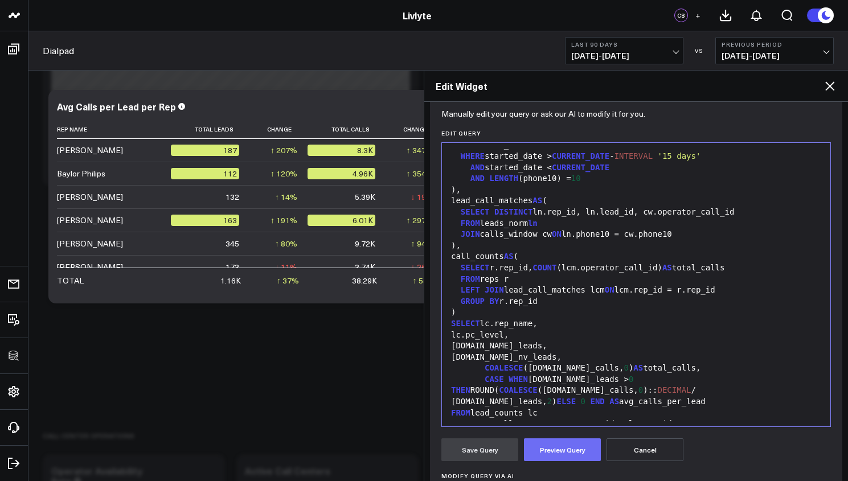
click at [546, 424] on button "Preview Query" at bounding box center [562, 449] width 77 height 23
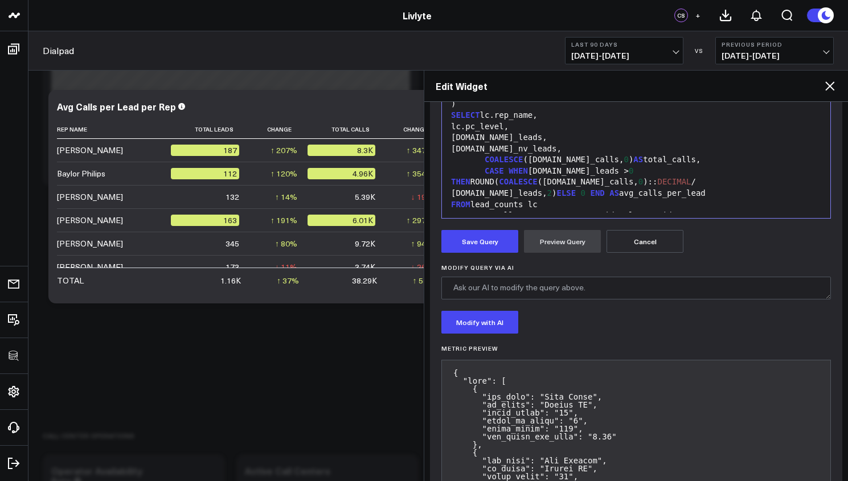
scroll to position [328, 0]
click at [475, 245] on button "Save Query" at bounding box center [479, 239] width 77 height 23
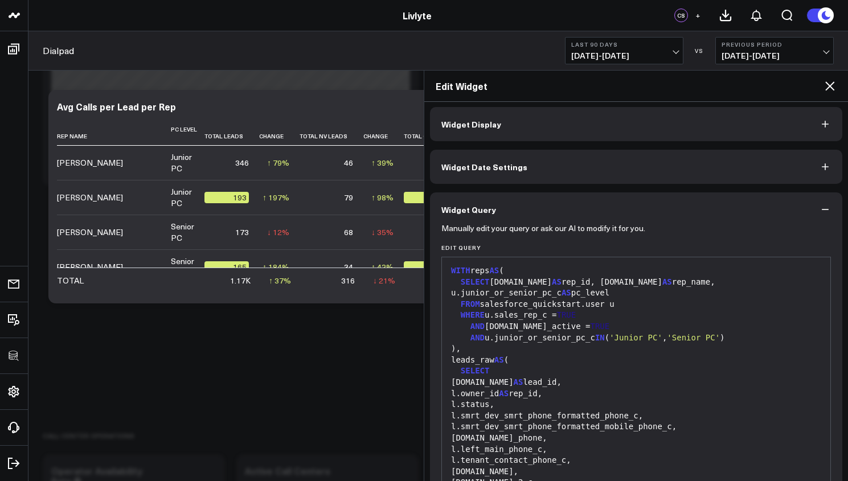
scroll to position [0, 0]
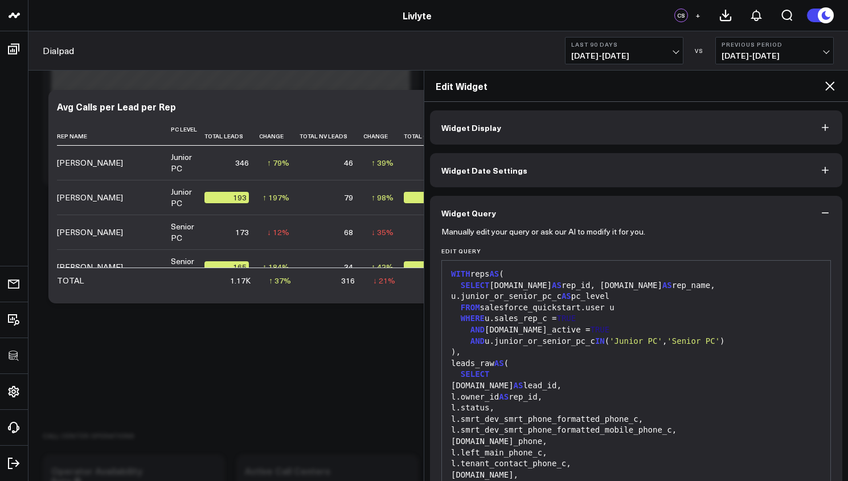
click at [708, 126] on button "Widget Display" at bounding box center [636, 127] width 412 height 34
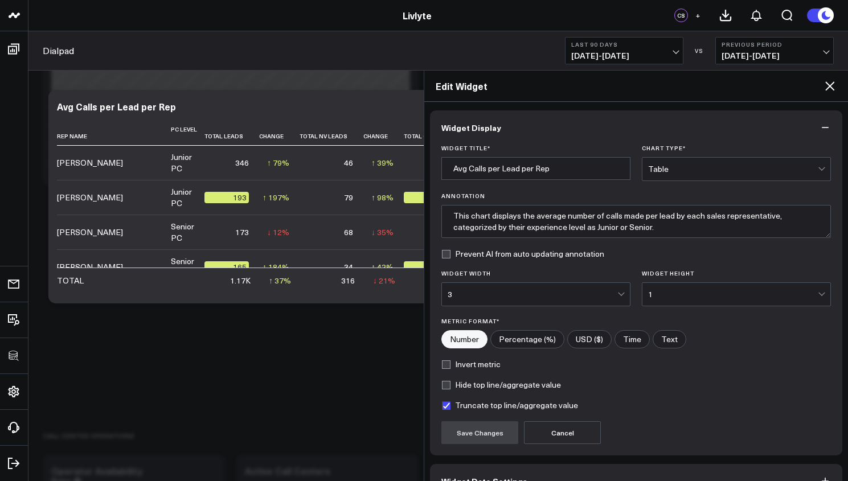
click at [726, 167] on div "Table" at bounding box center [733, 169] width 170 height 9
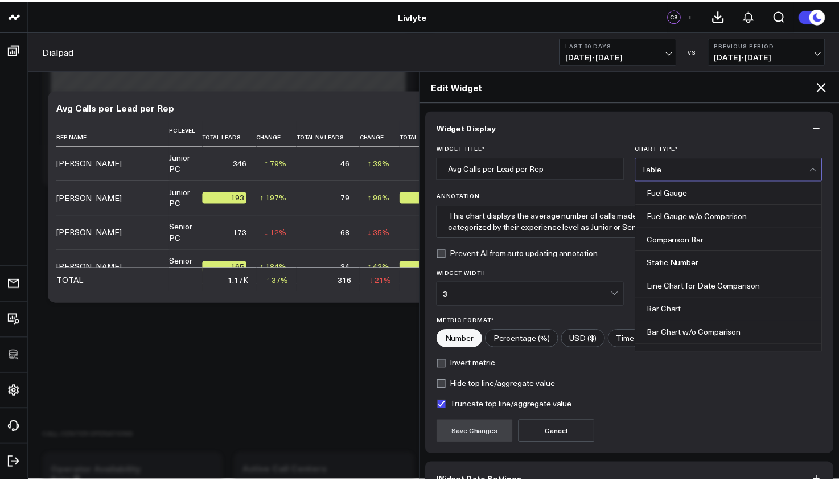
scroll to position [420, 0]
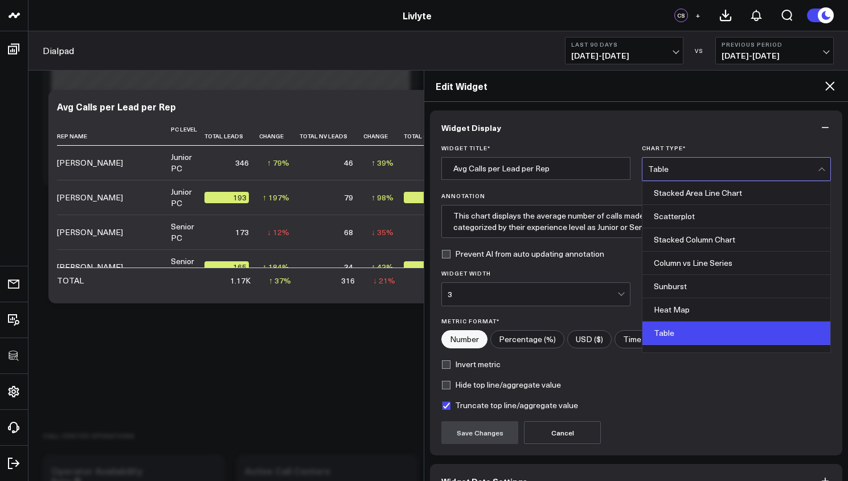
click at [726, 167] on div "Table" at bounding box center [733, 169] width 170 height 9
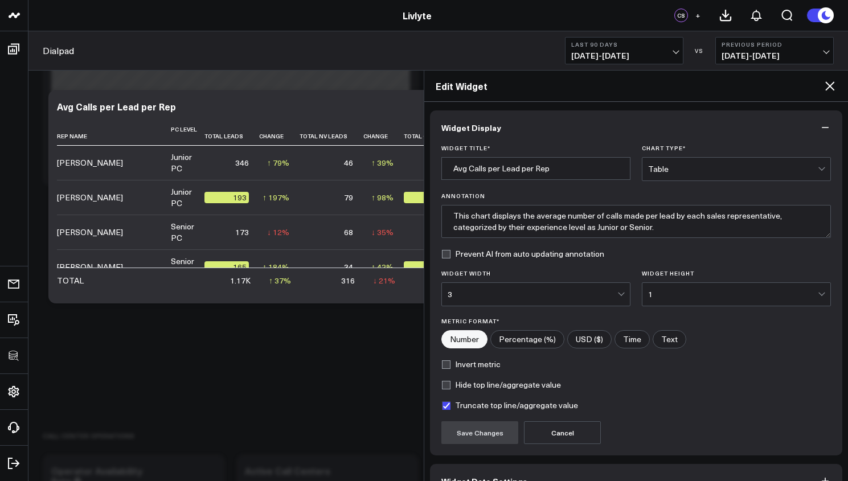
click at [696, 289] on div "1" at bounding box center [733, 294] width 170 height 23
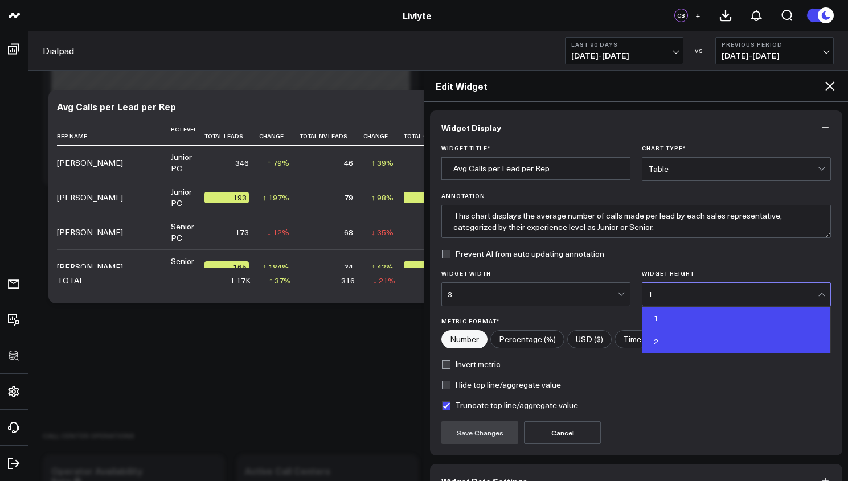
click at [693, 330] on div "2" at bounding box center [736, 341] width 188 height 23
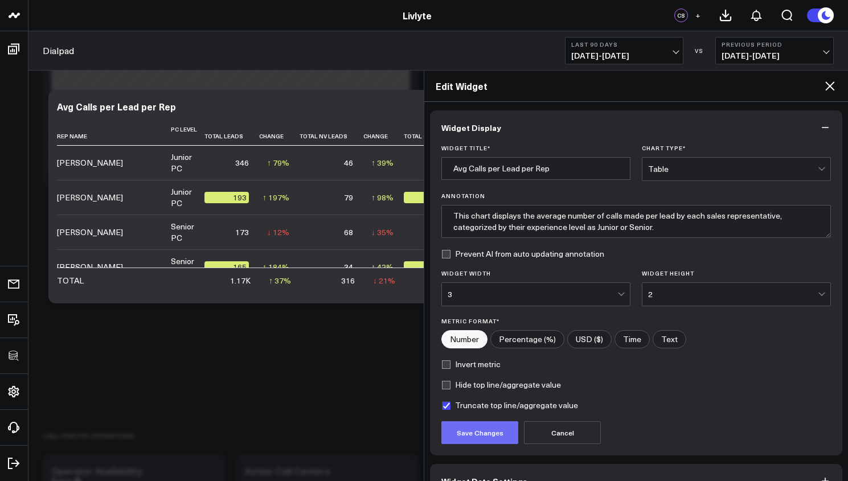
click at [482, 424] on button "Save Changes" at bounding box center [479, 432] width 77 height 23
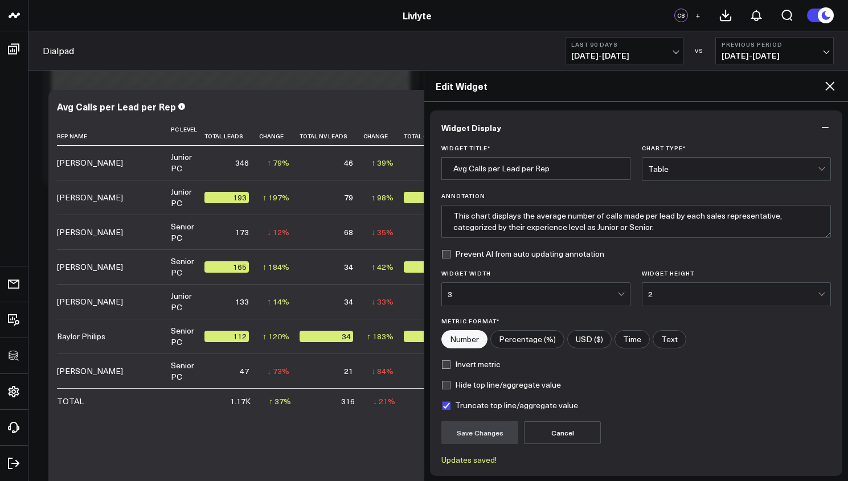
click at [798, 85] on icon at bounding box center [829, 85] width 9 height 9
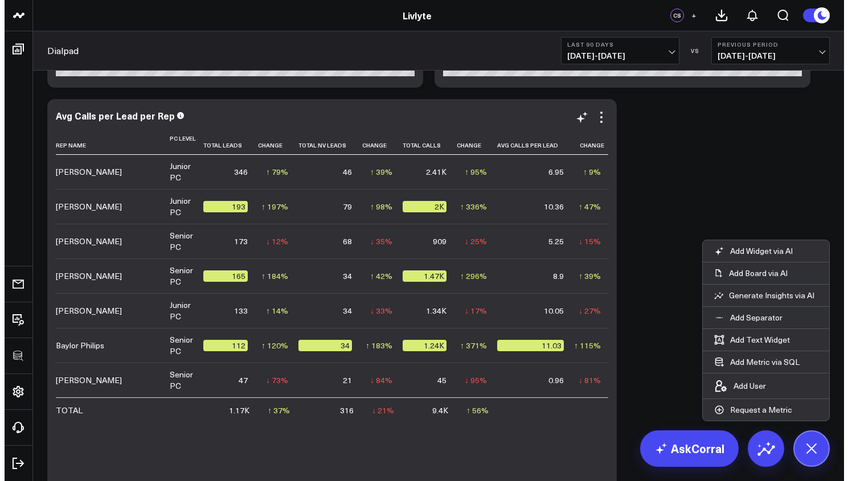
scroll to position [467, 0]
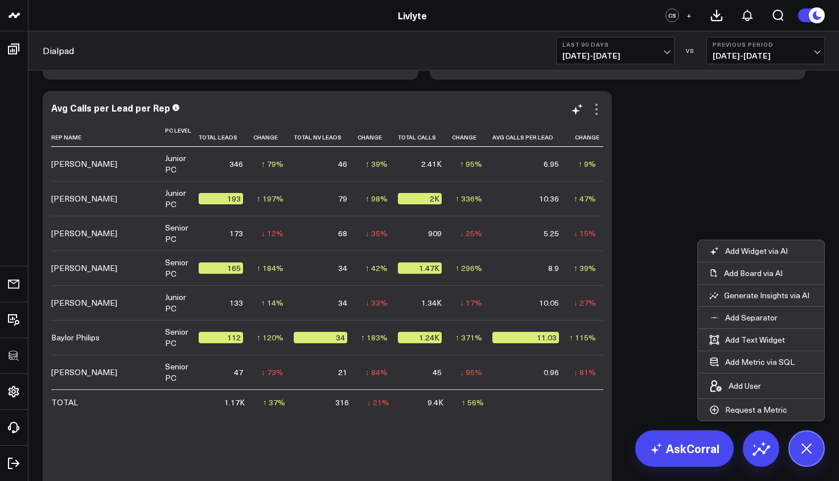
click at [596, 115] on icon at bounding box center [597, 109] width 14 height 14
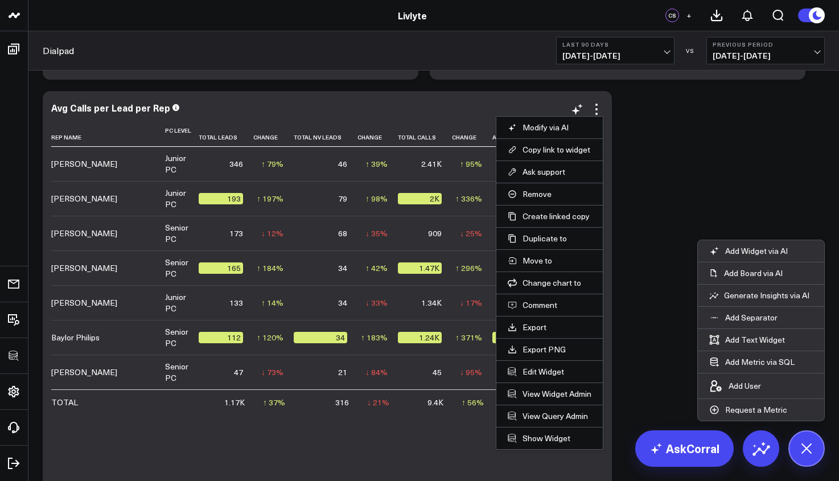
click at [532, 371] on button "Edit Widget" at bounding box center [550, 372] width 84 height 10
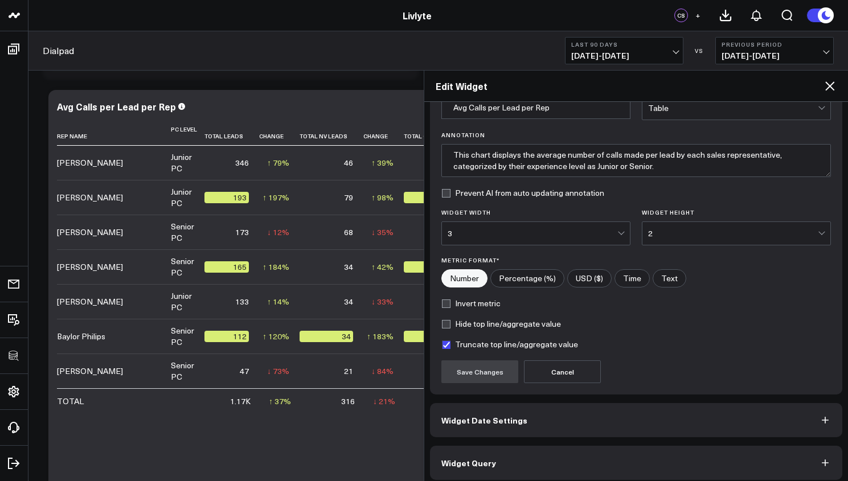
scroll to position [68, 0]
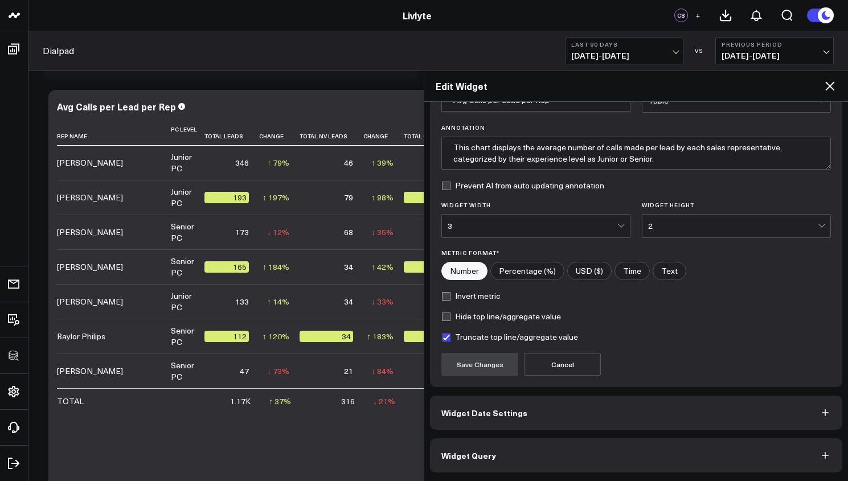
click at [628, 424] on button "Widget Query" at bounding box center [636, 455] width 412 height 34
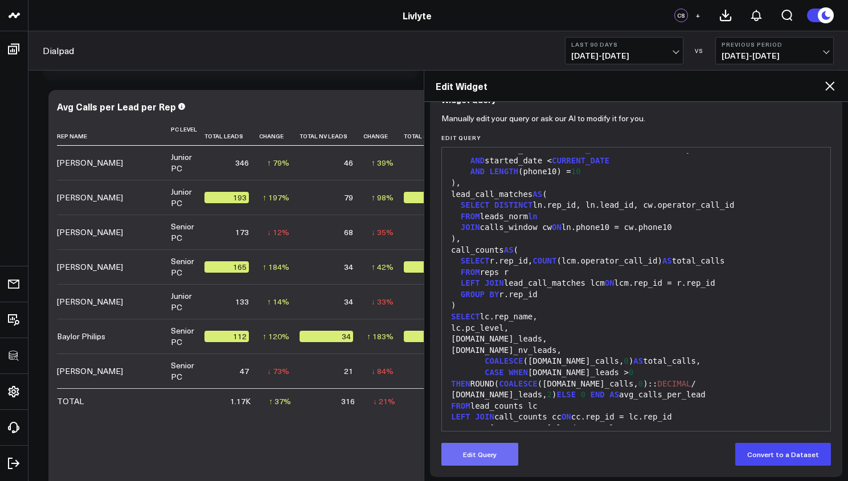
scroll to position [118, 0]
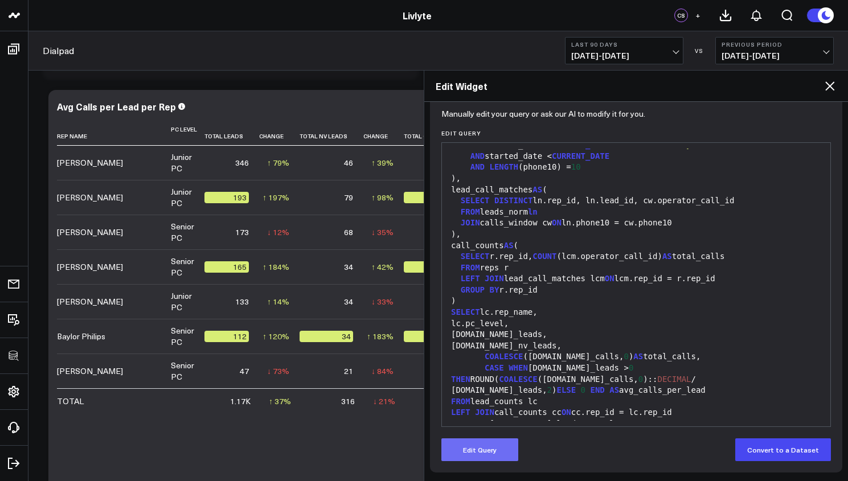
click at [486, 424] on button "Edit Query" at bounding box center [479, 449] width 77 height 23
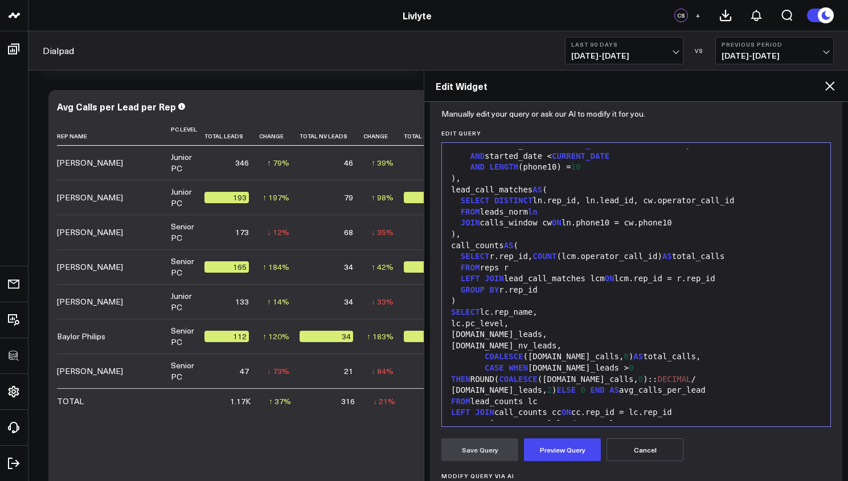
click at [533, 396] on div "FROM lead_counts lc" at bounding box center [635, 401] width 377 height 11
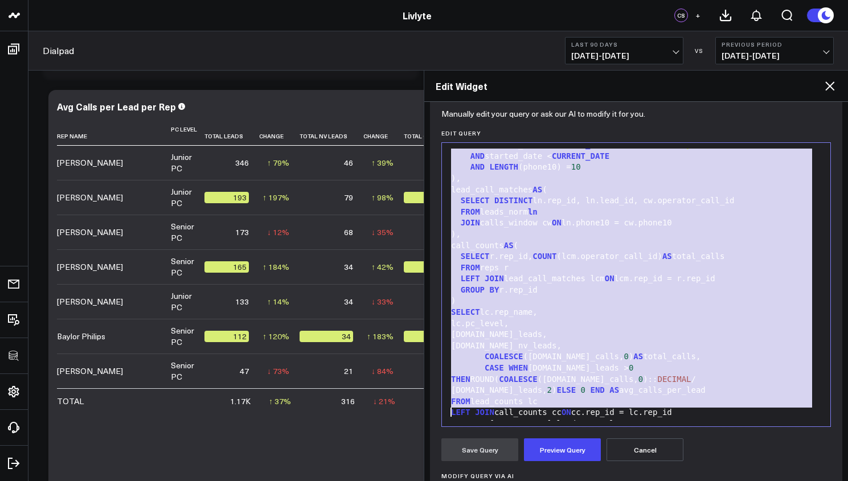
scroll to position [858, 0]
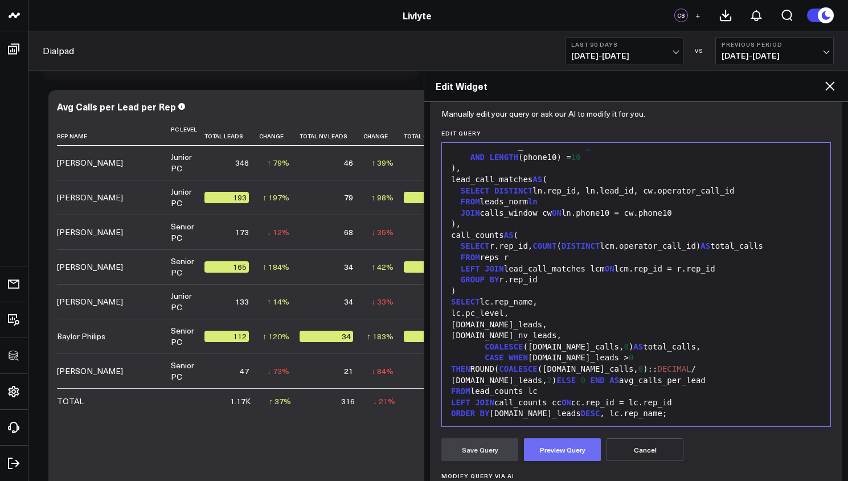
click at [561, 424] on button "Preview Query" at bounding box center [562, 449] width 77 height 23
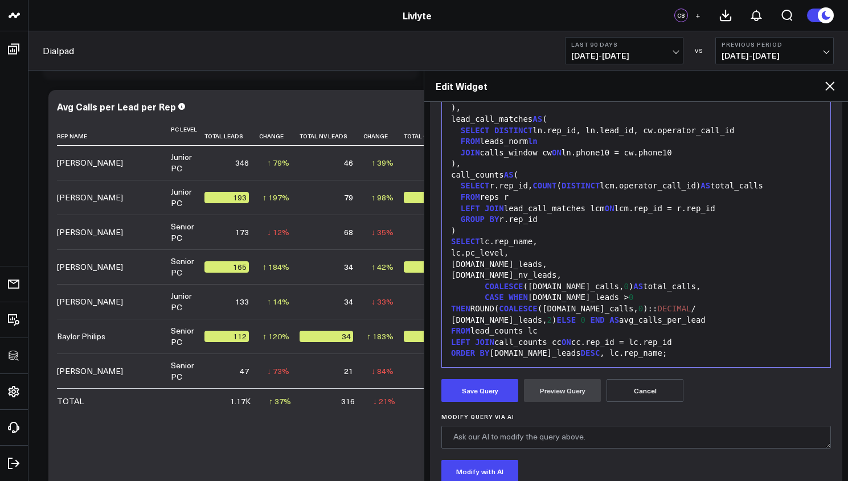
scroll to position [200, 0]
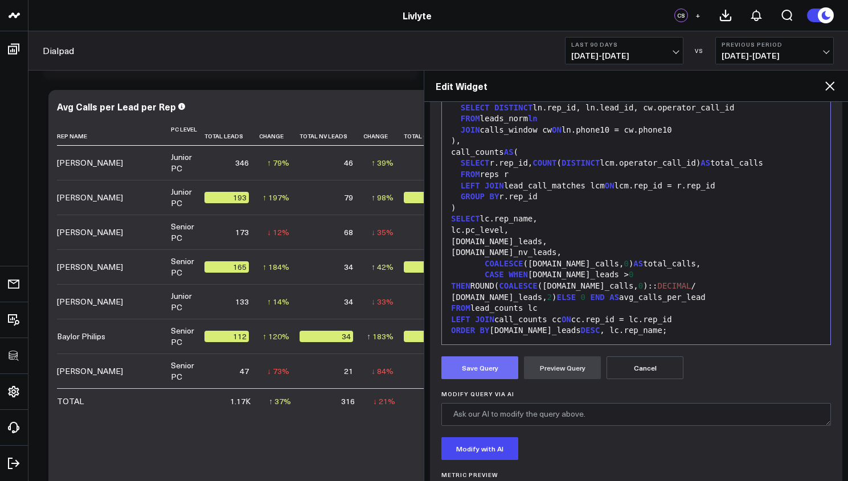
click at [494, 371] on button "Save Query" at bounding box center [479, 367] width 77 height 23
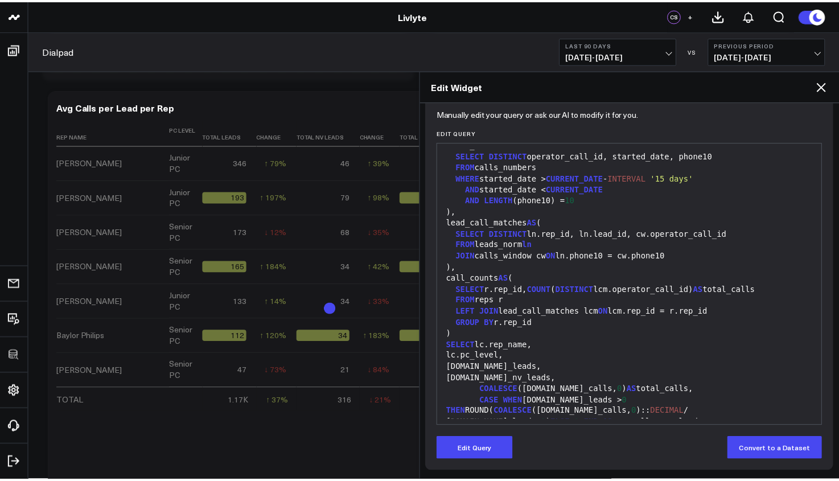
scroll to position [893, 0]
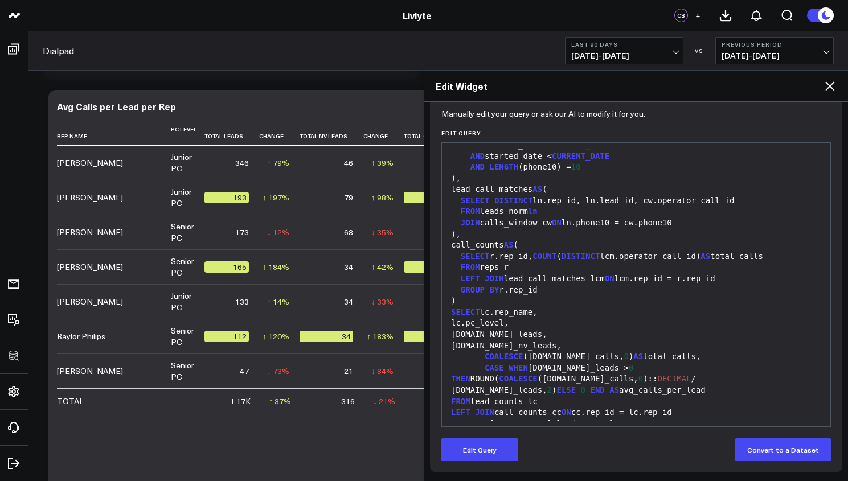
click at [798, 87] on icon at bounding box center [830, 86] width 14 height 14
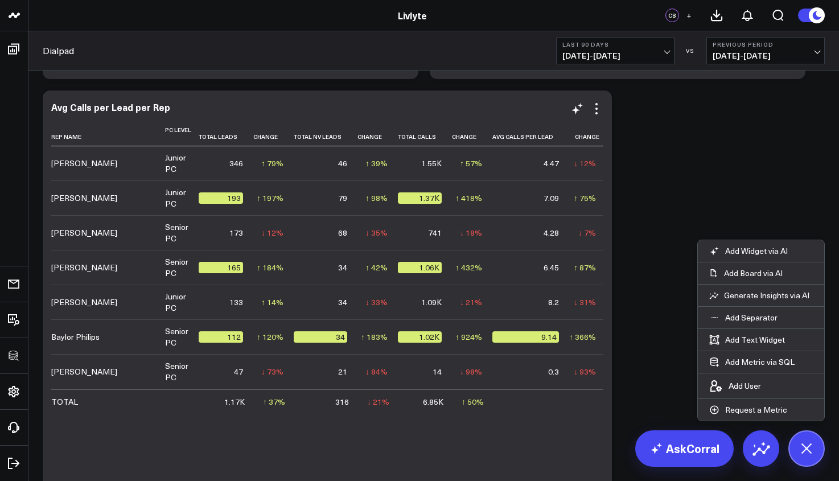
scroll to position [466, 0]
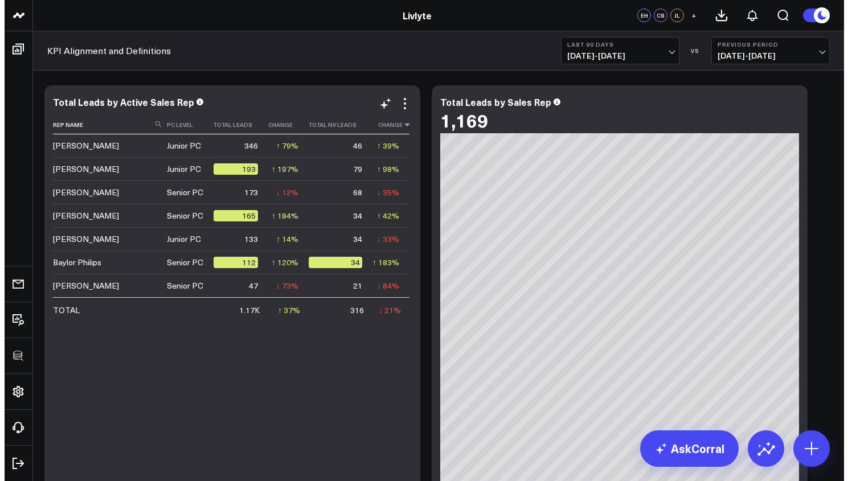
scroll to position [955, 0]
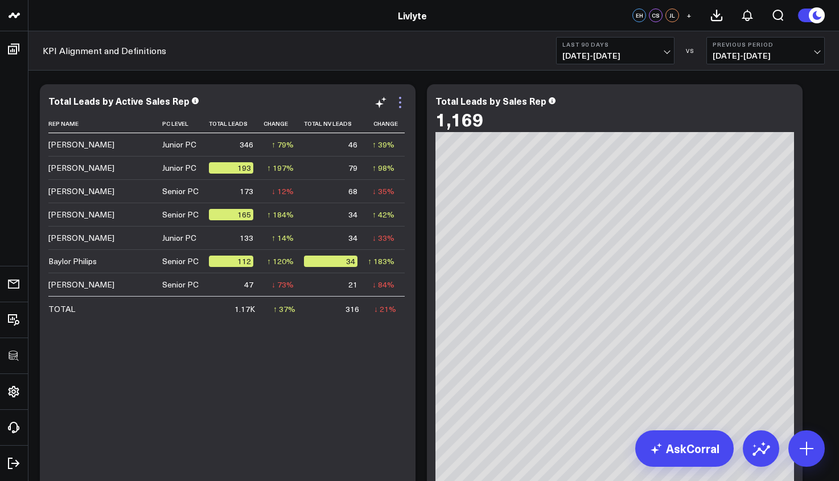
click at [403, 101] on icon at bounding box center [400, 103] width 14 height 14
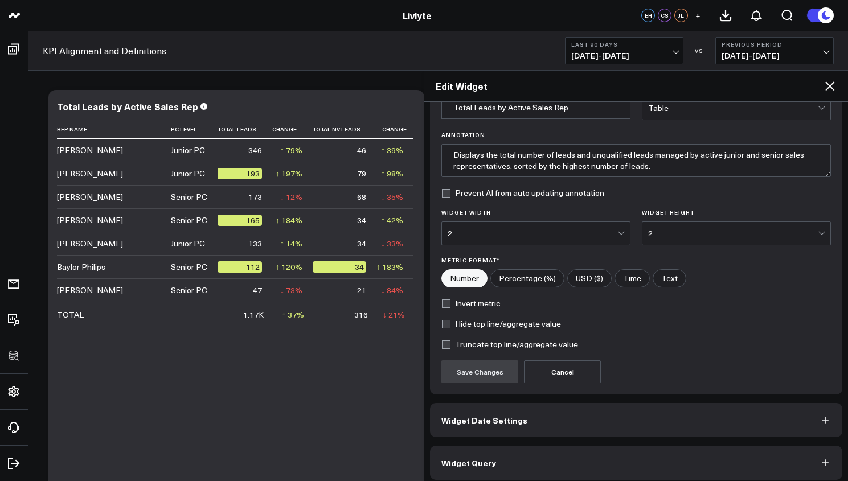
scroll to position [68, 0]
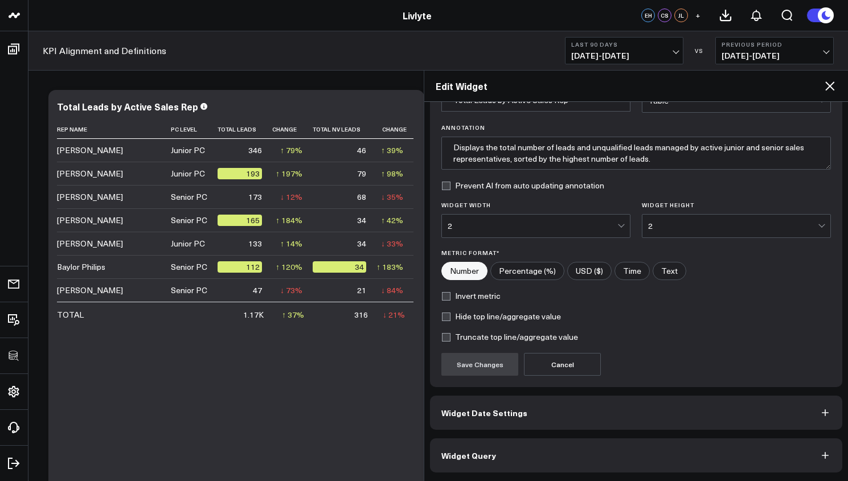
click at [552, 443] on button "Widget Query" at bounding box center [636, 455] width 412 height 34
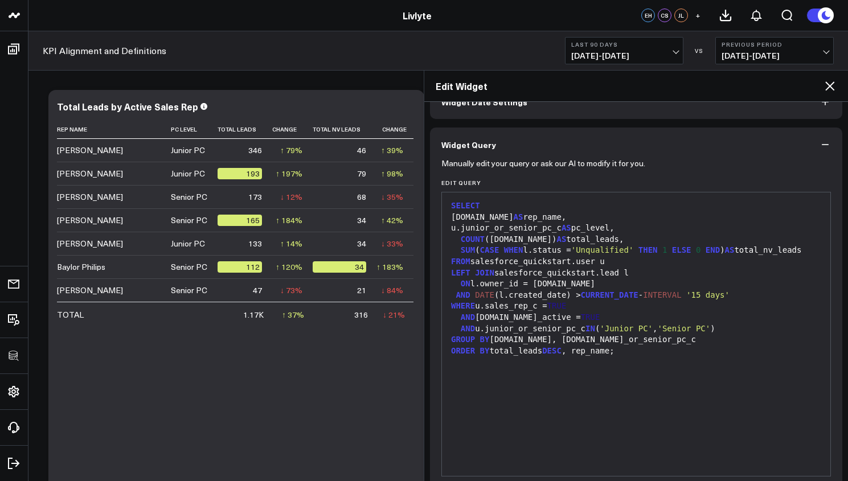
click at [552, 452] on div "SELECT [DOMAIN_NAME] AS rep_name, u.junior_or_senior_pc_c AS pc_level, COUNT ([…" at bounding box center [635, 334] width 377 height 272
click at [558, 416] on div "SELECT [DOMAIN_NAME] AS rep_name, u.junior_or_senior_pc_c AS pc_level, COUNT ([…" at bounding box center [635, 334] width 377 height 272
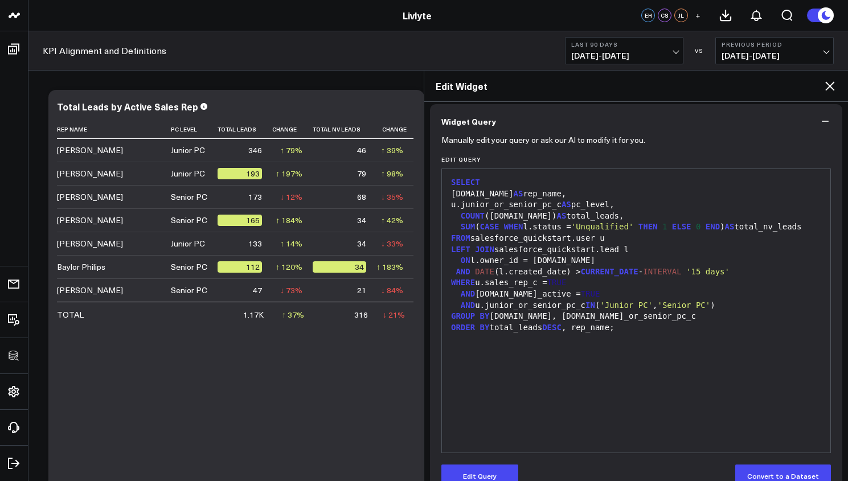
scroll to position [92, 0]
click at [484, 469] on button "Edit Query" at bounding box center [479, 475] width 77 height 23
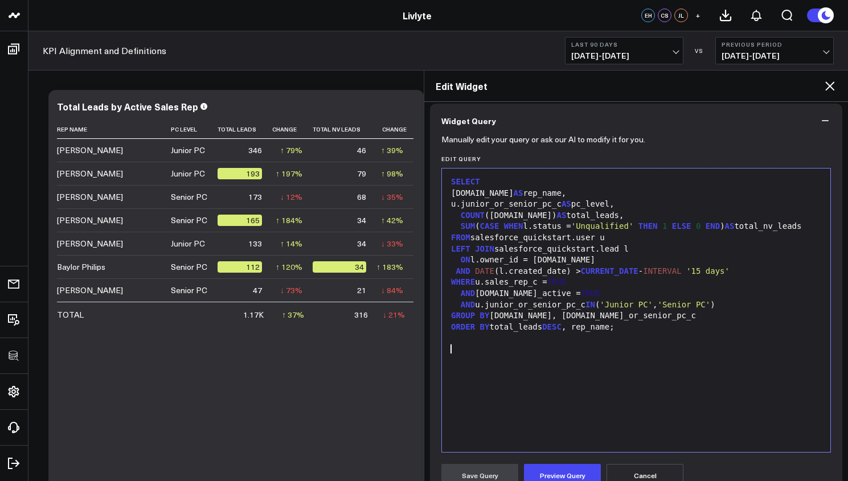
click at [540, 389] on div "SELECT [DOMAIN_NAME] AS rep_name, u.junior_or_senior_pc_c AS pc_level, COUNT ([…" at bounding box center [635, 310] width 377 height 272
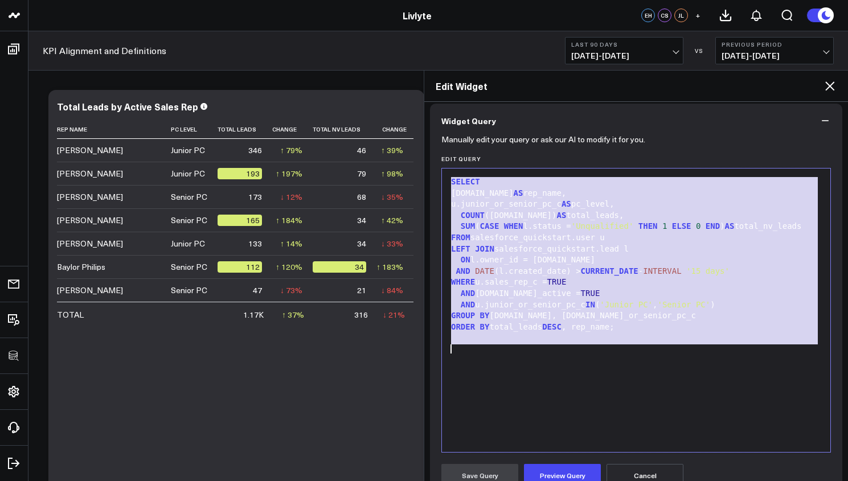
copy div "SELECT [DOMAIN_NAME] AS rep_name, u.junior_or_senior_pc_c AS pc_level, COUNT ([…"
